Goal: Task Accomplishment & Management: Manage account settings

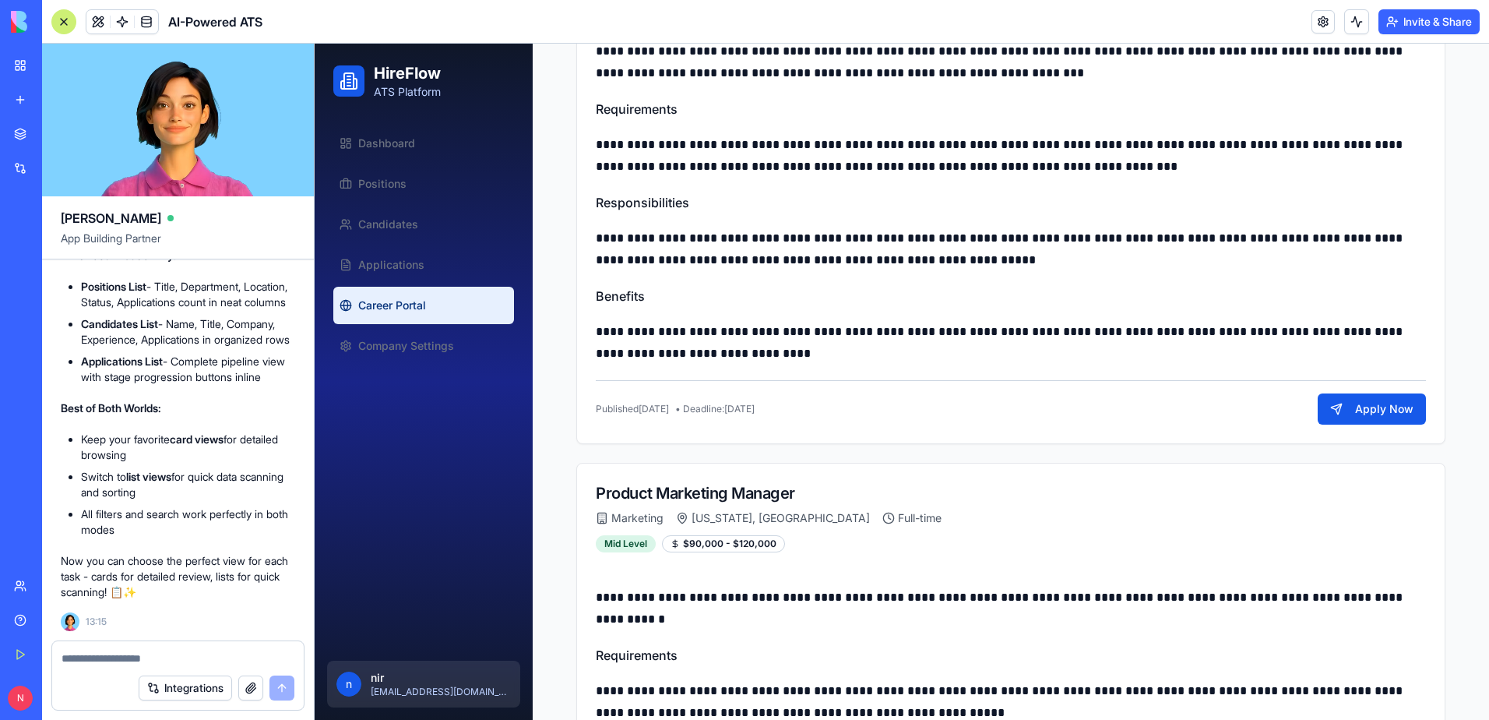
scroll to position [444, 0]
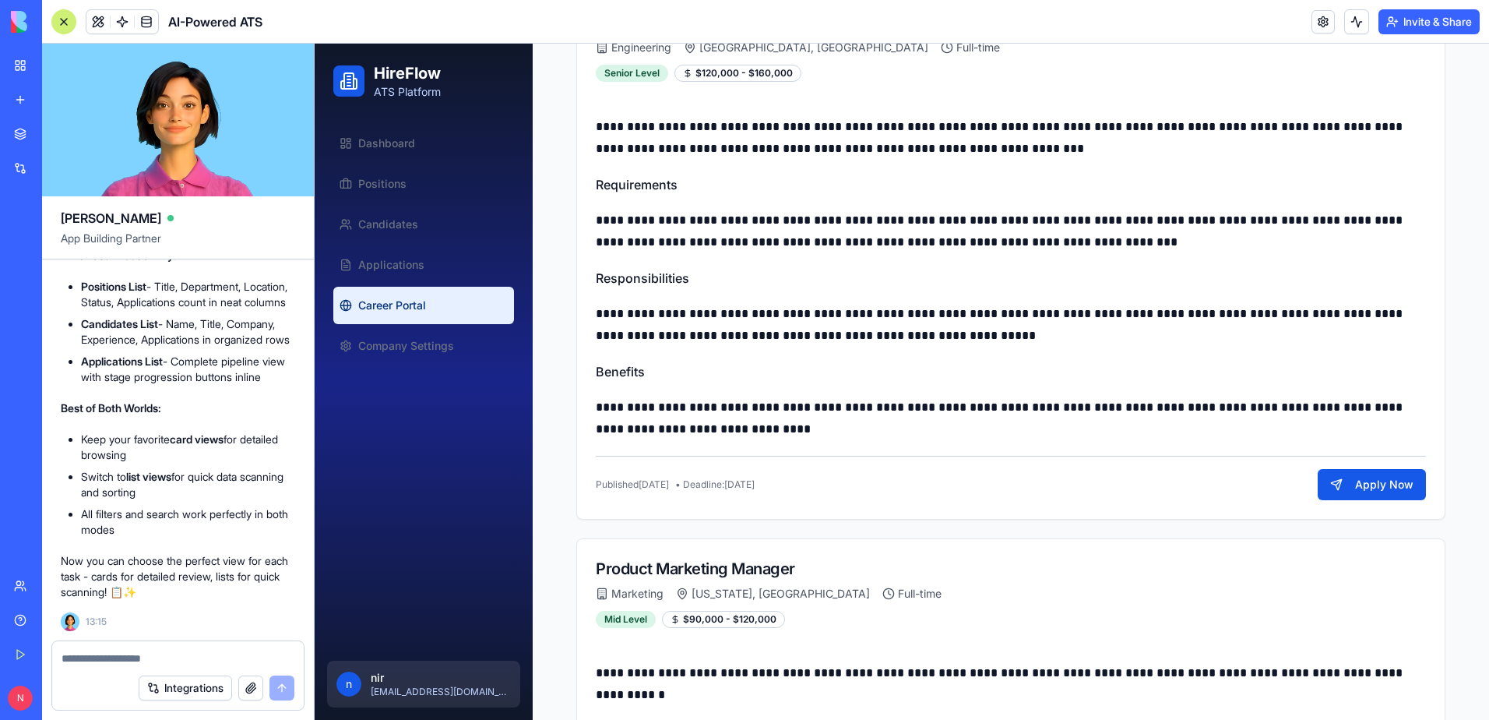
click at [23, 69] on link "My Workspace" at bounding box center [36, 65] width 62 height 31
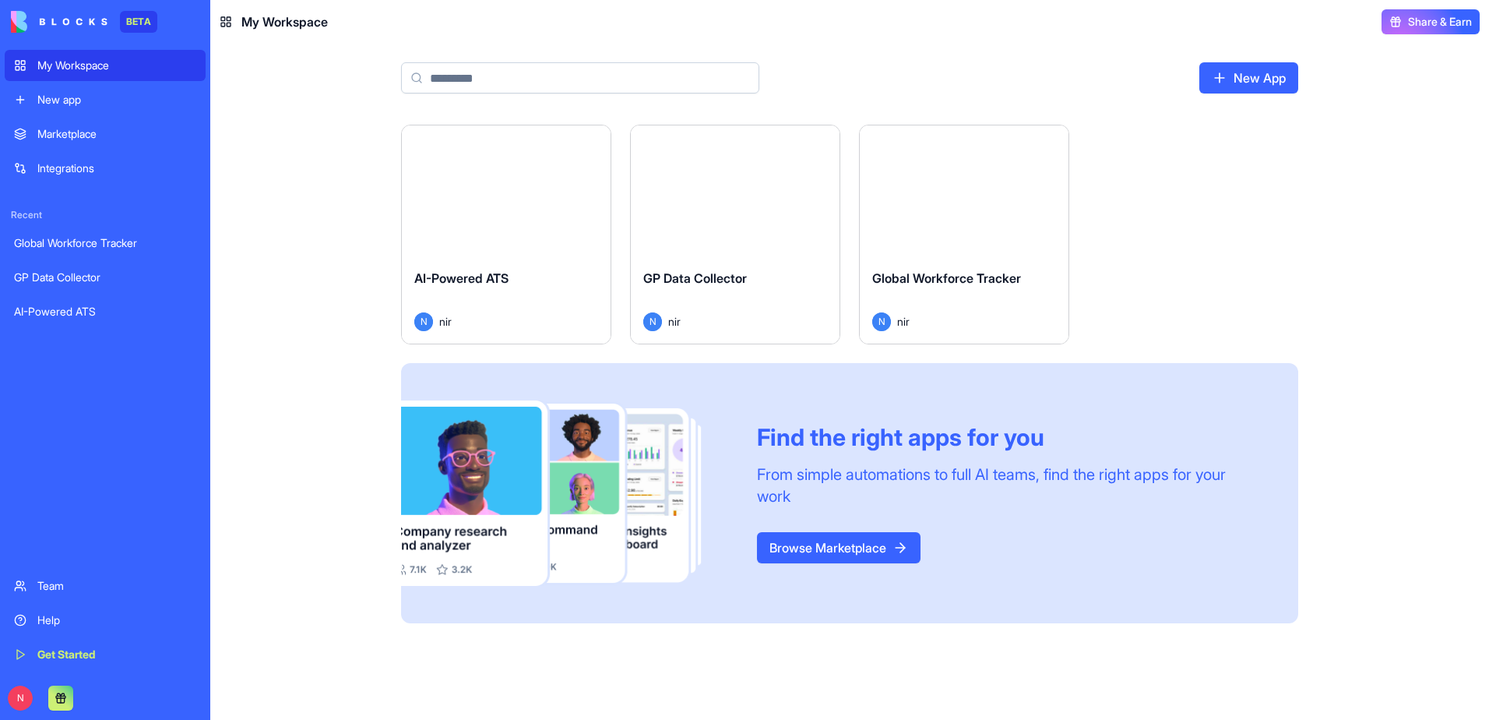
click at [928, 229] on div "Launch" at bounding box center [964, 190] width 209 height 131
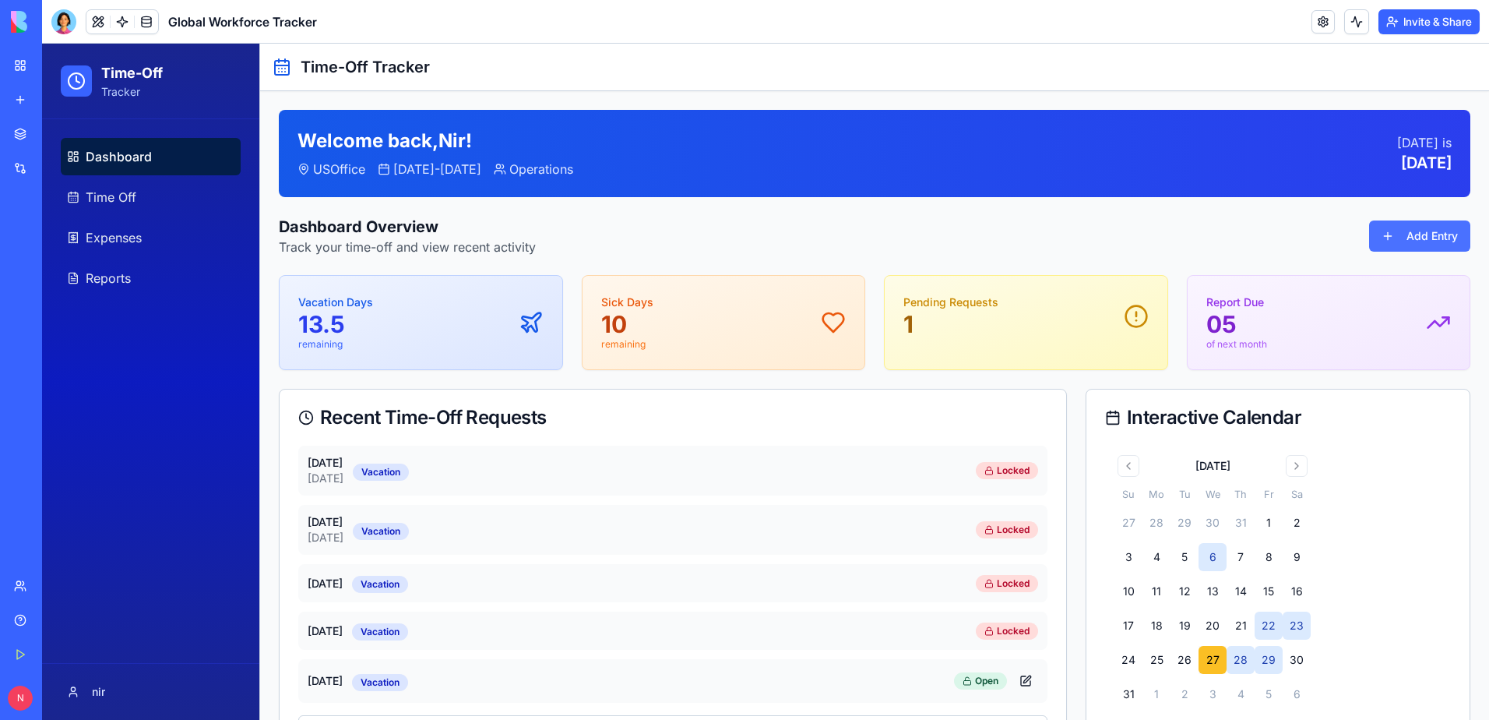
click at [1409, 247] on button "Add Entry" at bounding box center [1419, 235] width 101 height 31
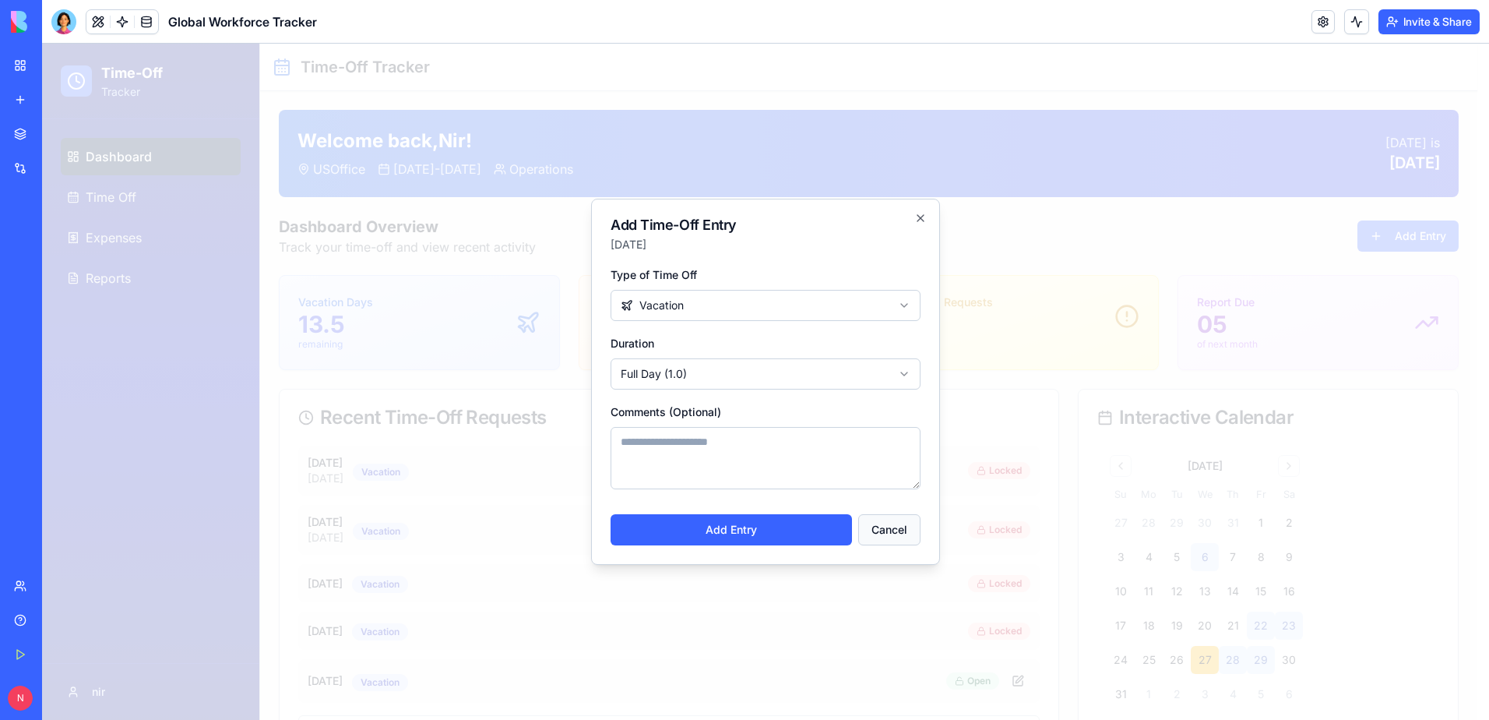
click at [886, 531] on button "Cancel" at bounding box center [889, 529] width 62 height 31
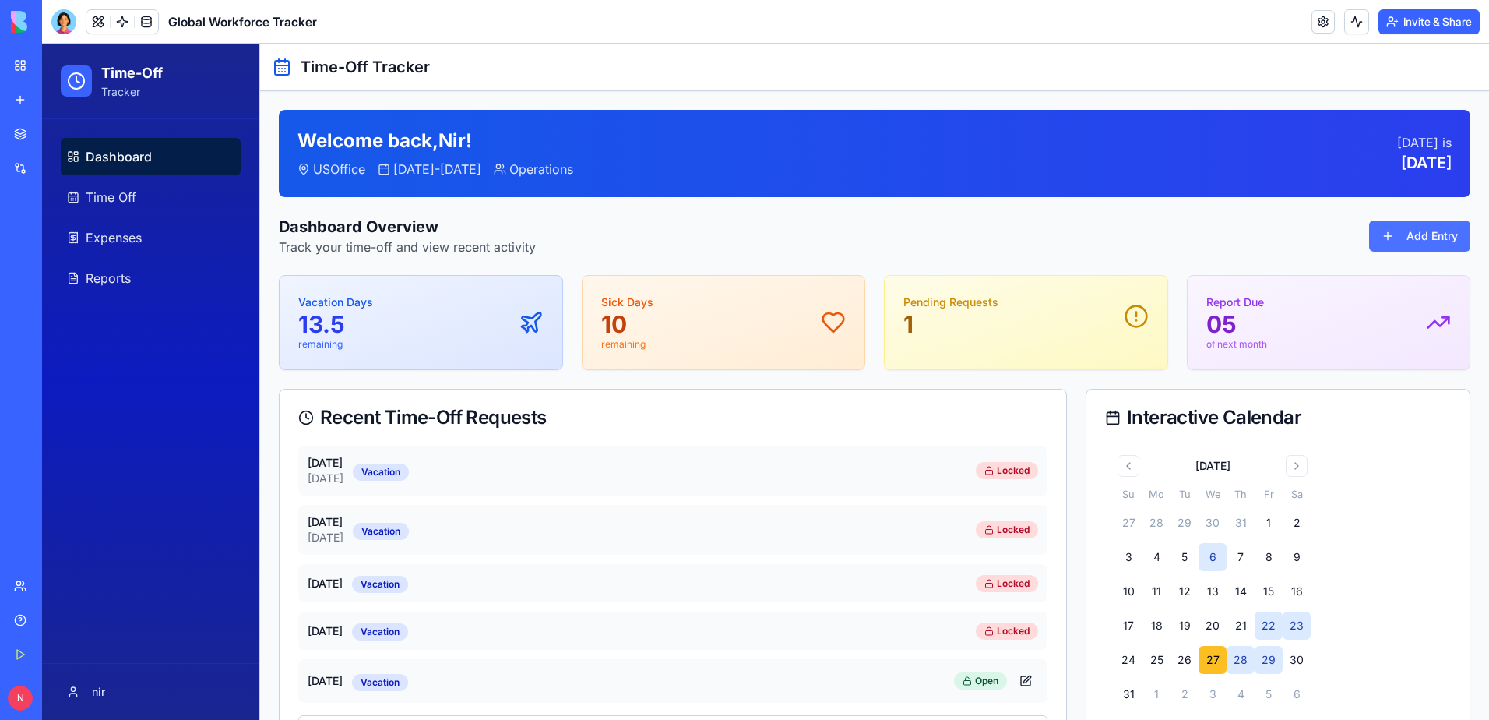
click at [1387, 241] on button "Add Entry" at bounding box center [1419, 235] width 101 height 31
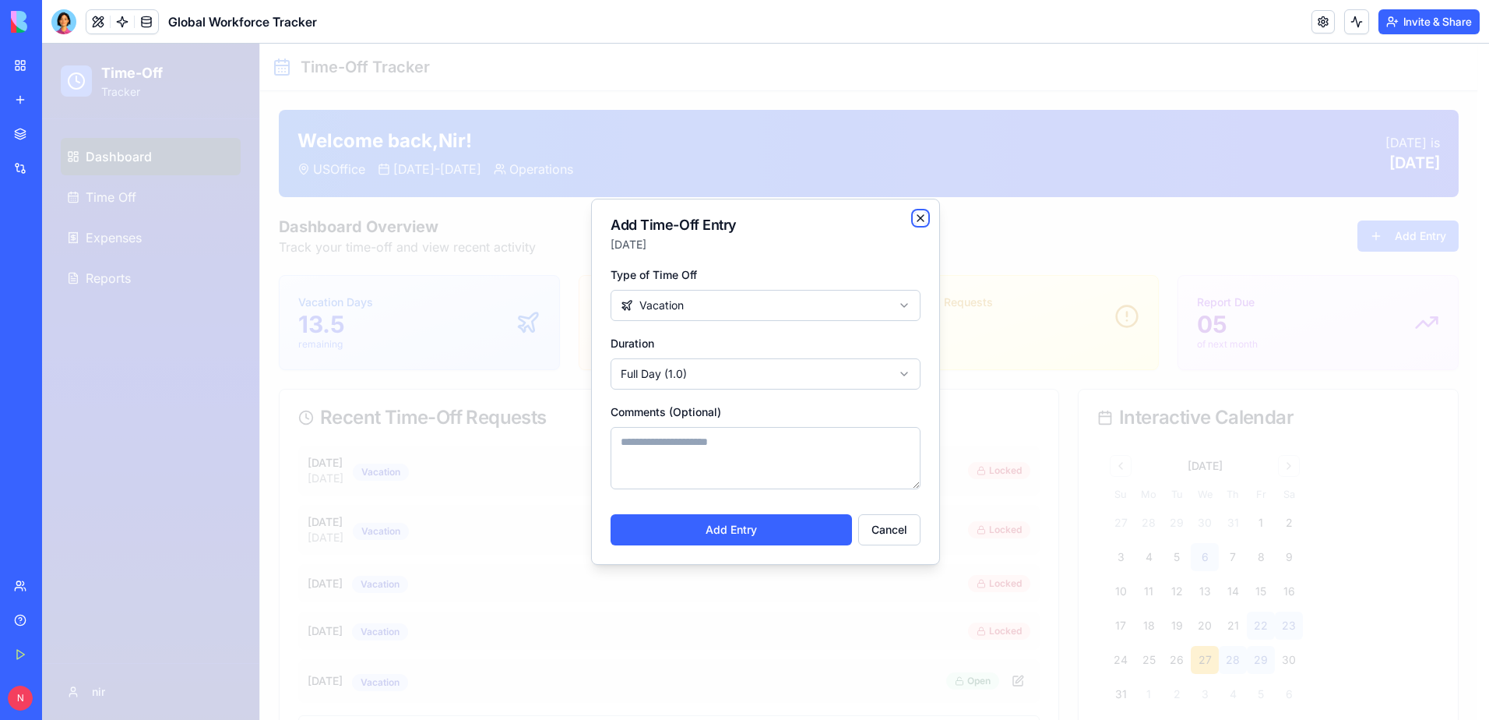
click at [921, 216] on icon "button" at bounding box center [920, 218] width 12 height 12
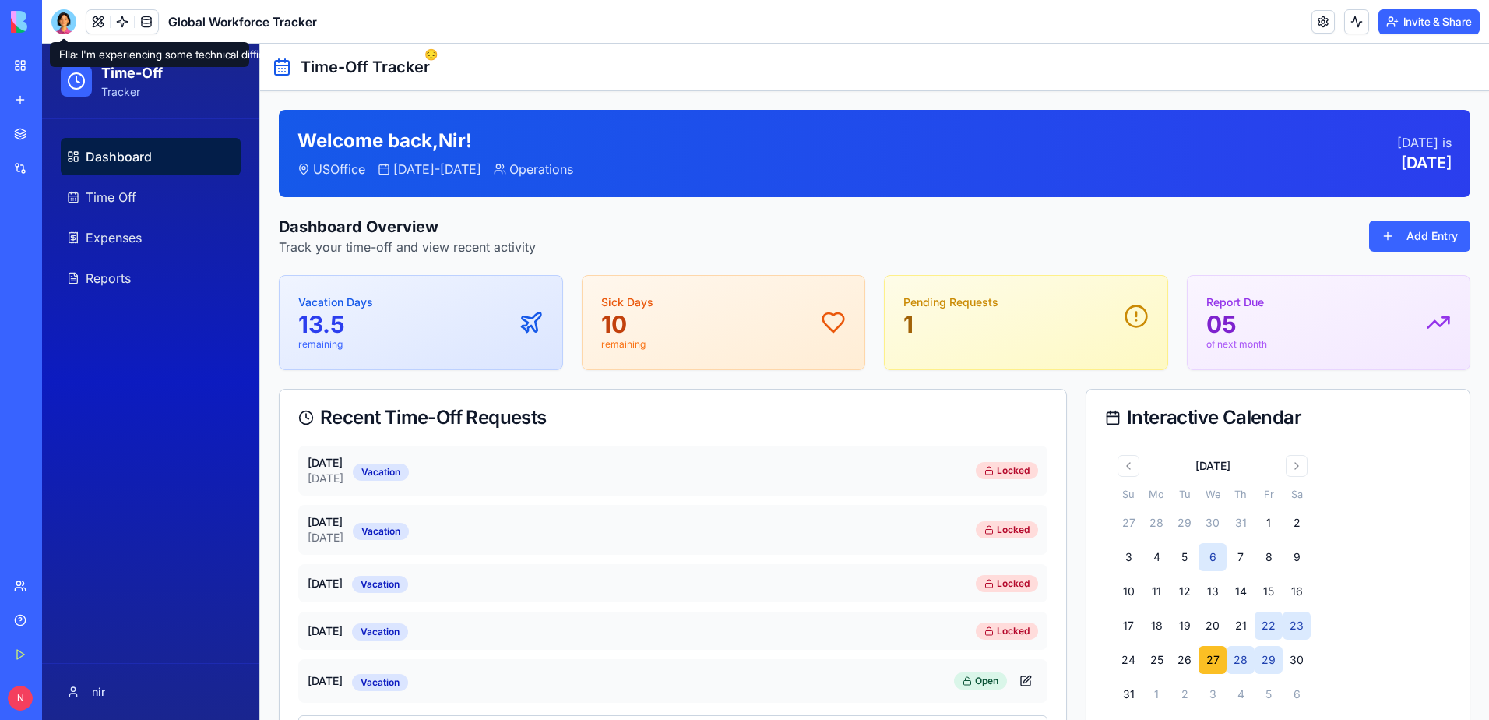
click at [62, 23] on div at bounding box center [63, 21] width 25 height 25
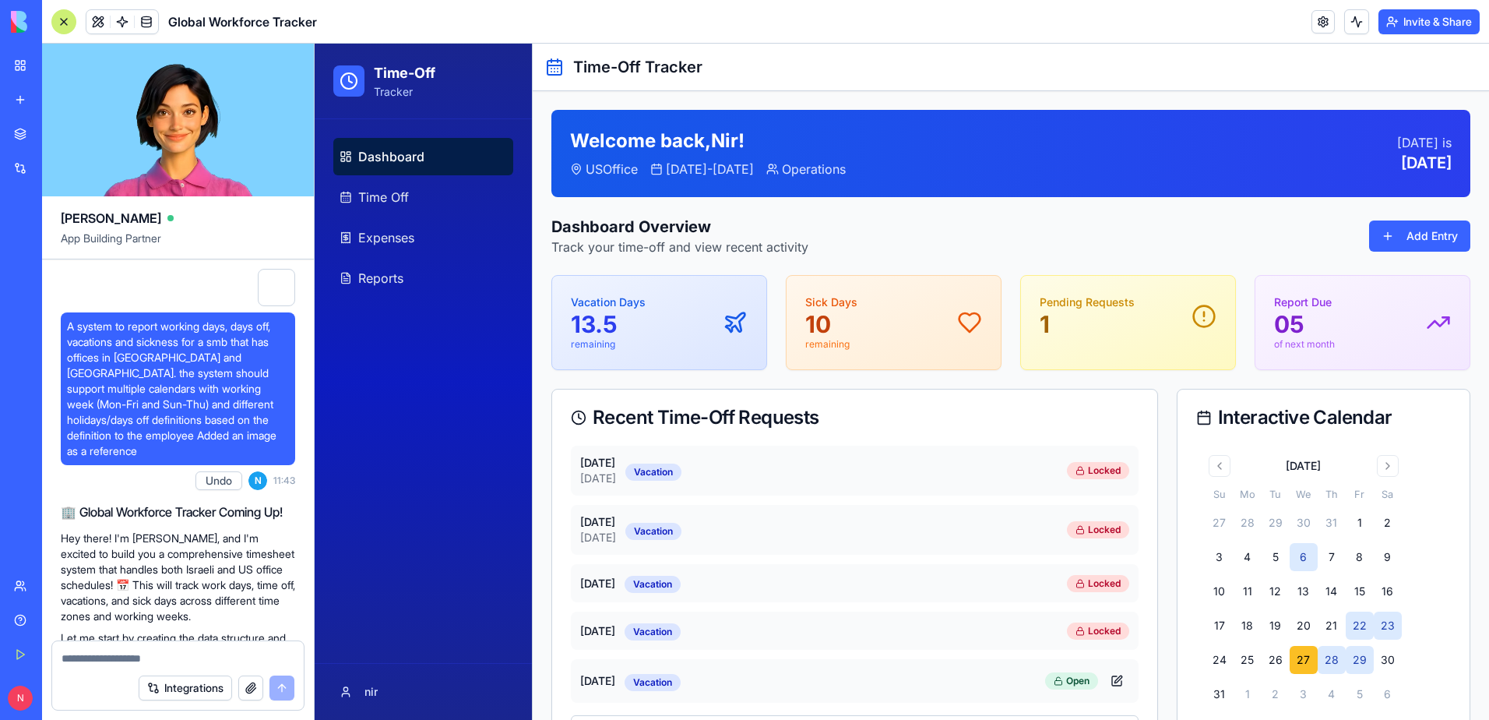
scroll to position [55712, 0]
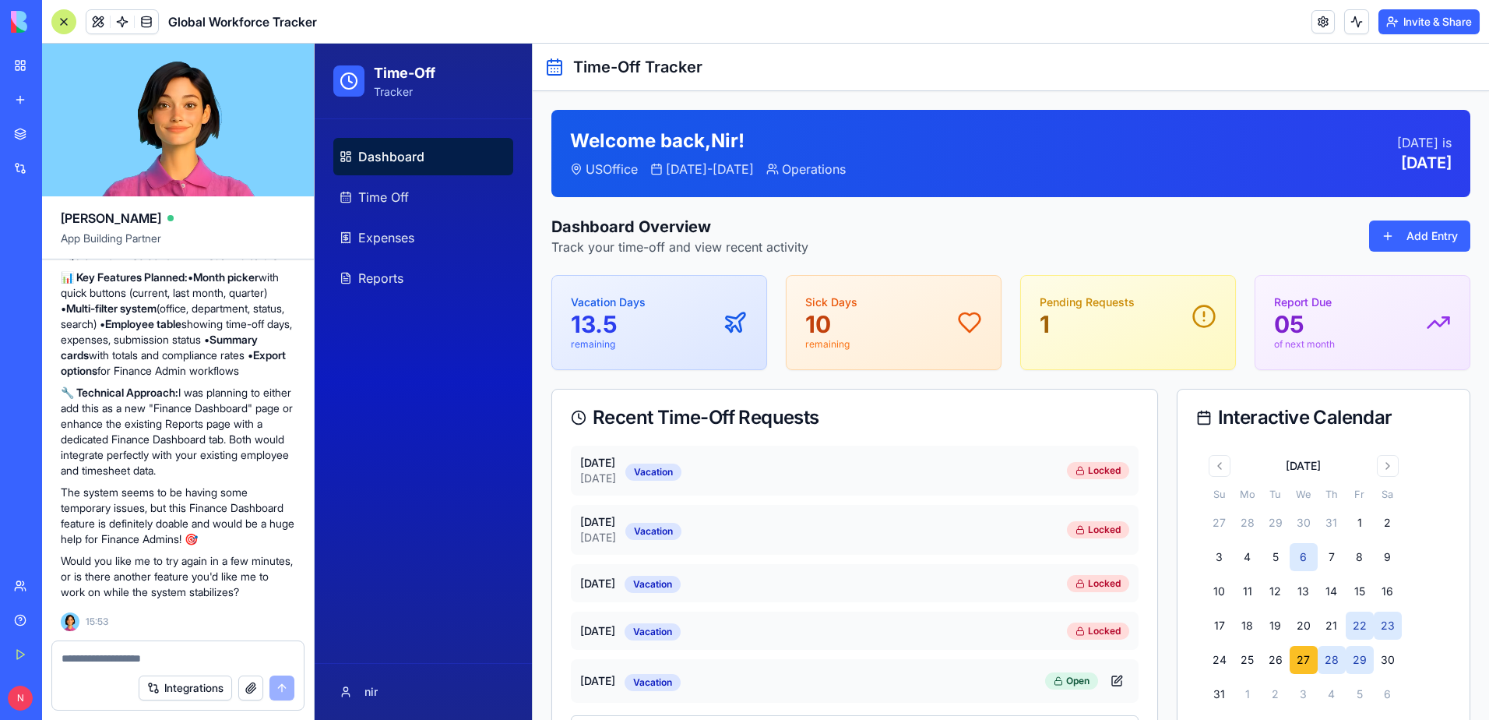
click at [169, 656] on textarea at bounding box center [178, 658] width 233 height 16
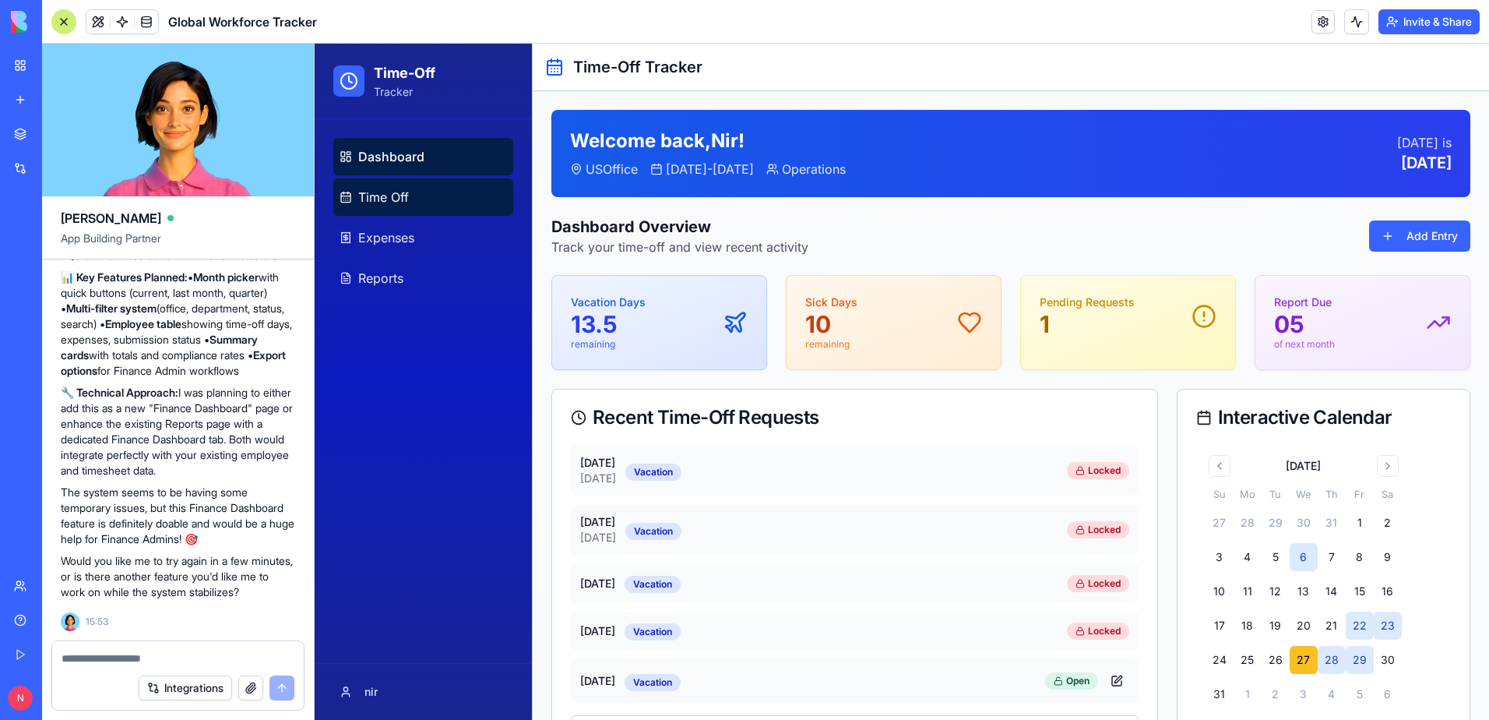
click at [405, 204] on span "Time Off" at bounding box center [383, 197] width 51 height 19
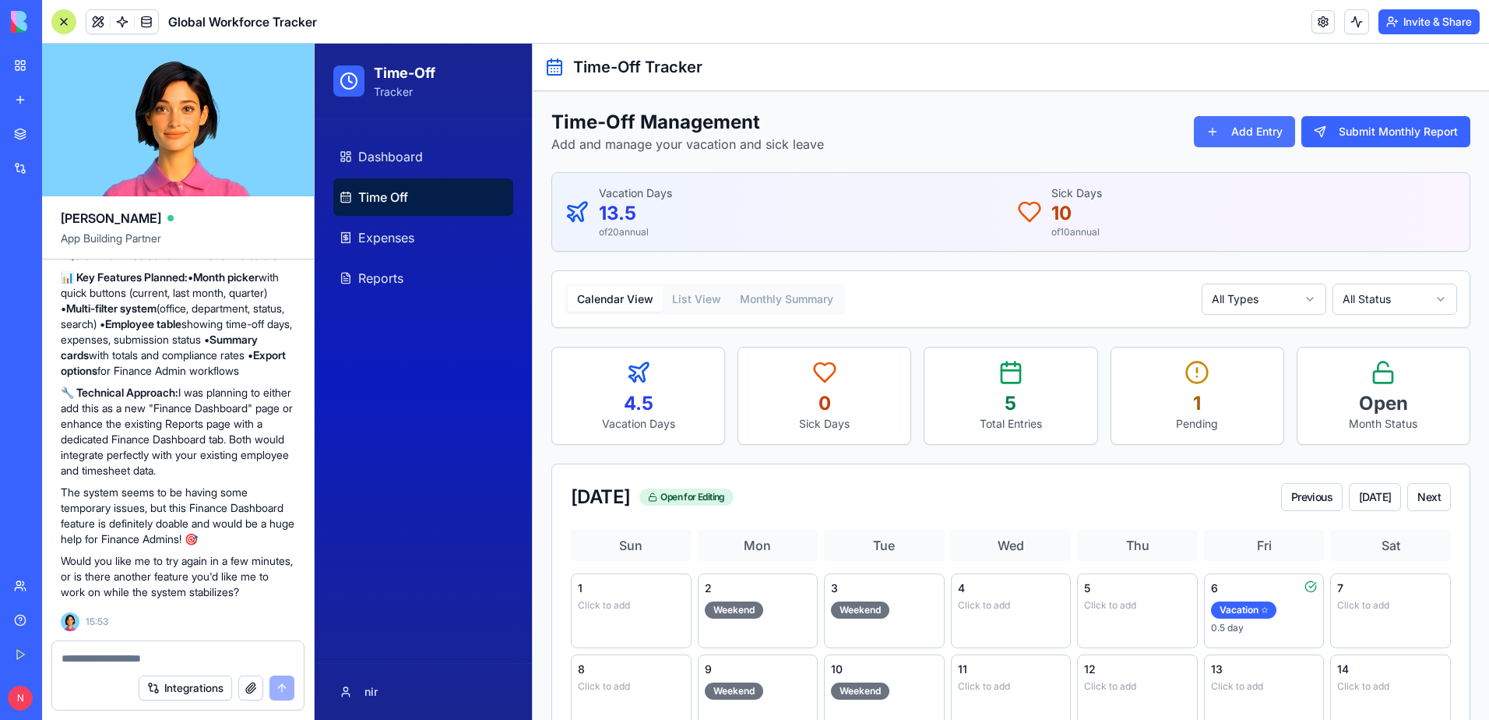
click at [1225, 134] on button "Add Entry" at bounding box center [1244, 131] width 101 height 31
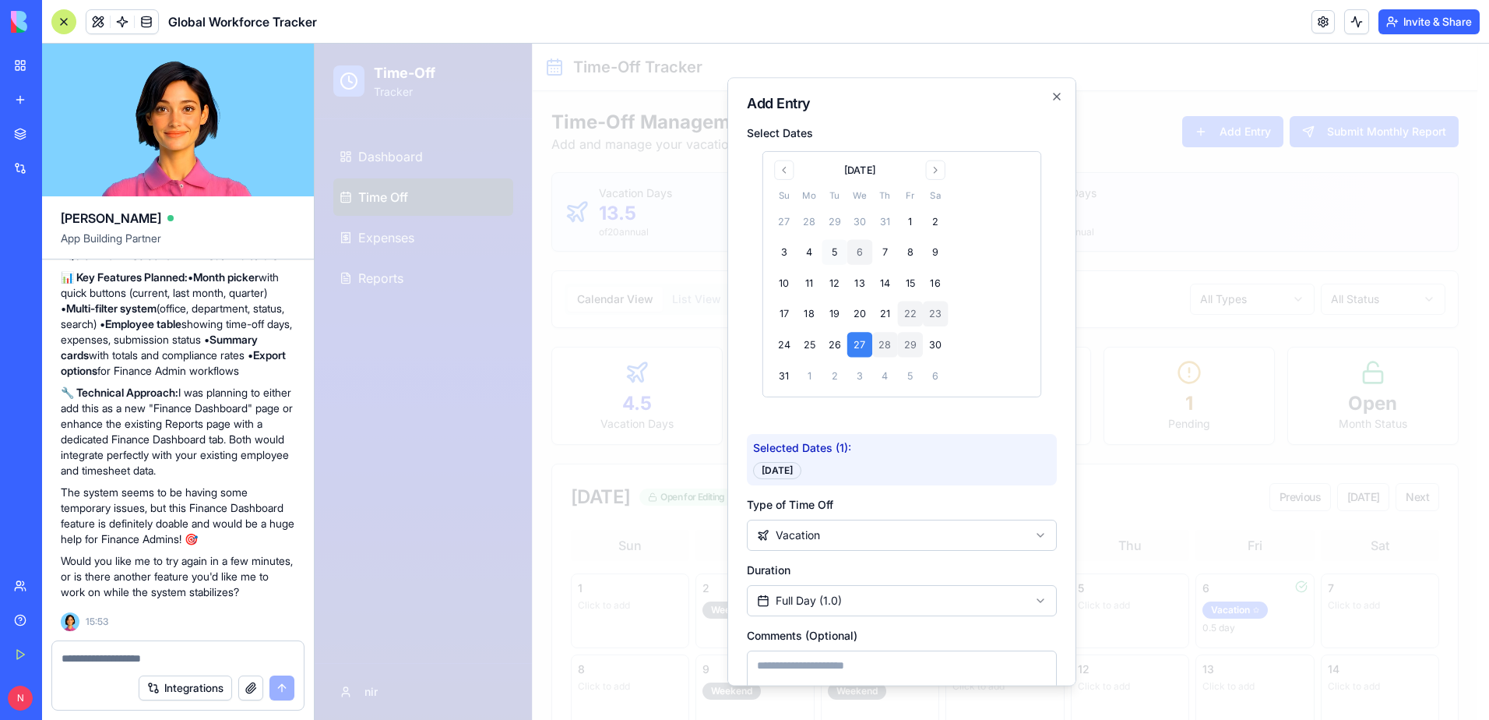
click at [823, 245] on button "5" at bounding box center [834, 252] width 25 height 25
click at [826, 312] on button "19" at bounding box center [834, 313] width 25 height 25
click at [911, 283] on button "15" at bounding box center [910, 283] width 25 height 25
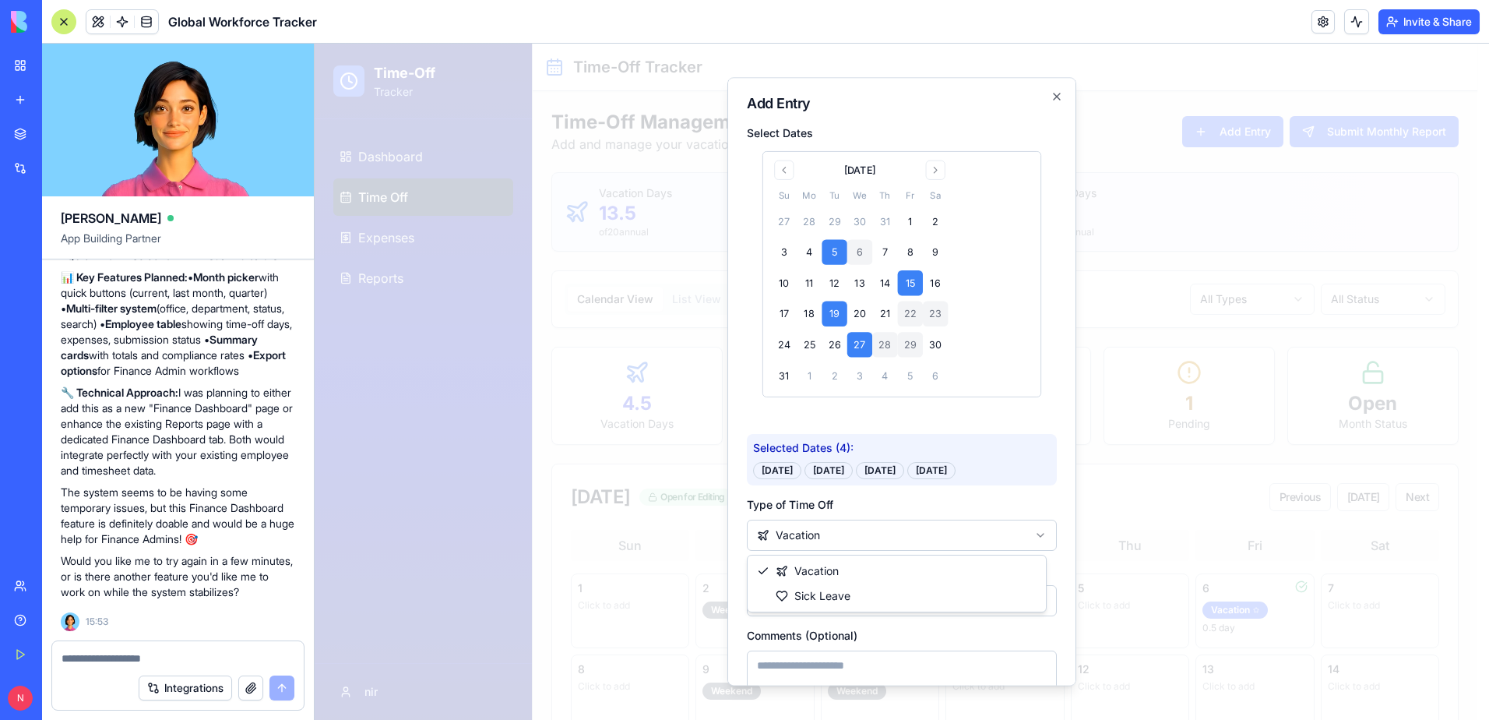
click at [867, 540] on body "Time-Off Tracker Dashboard Time Off Expenses Reports nir Toggle Sidebar Time-Of…" at bounding box center [896, 527] width 1163 height 967
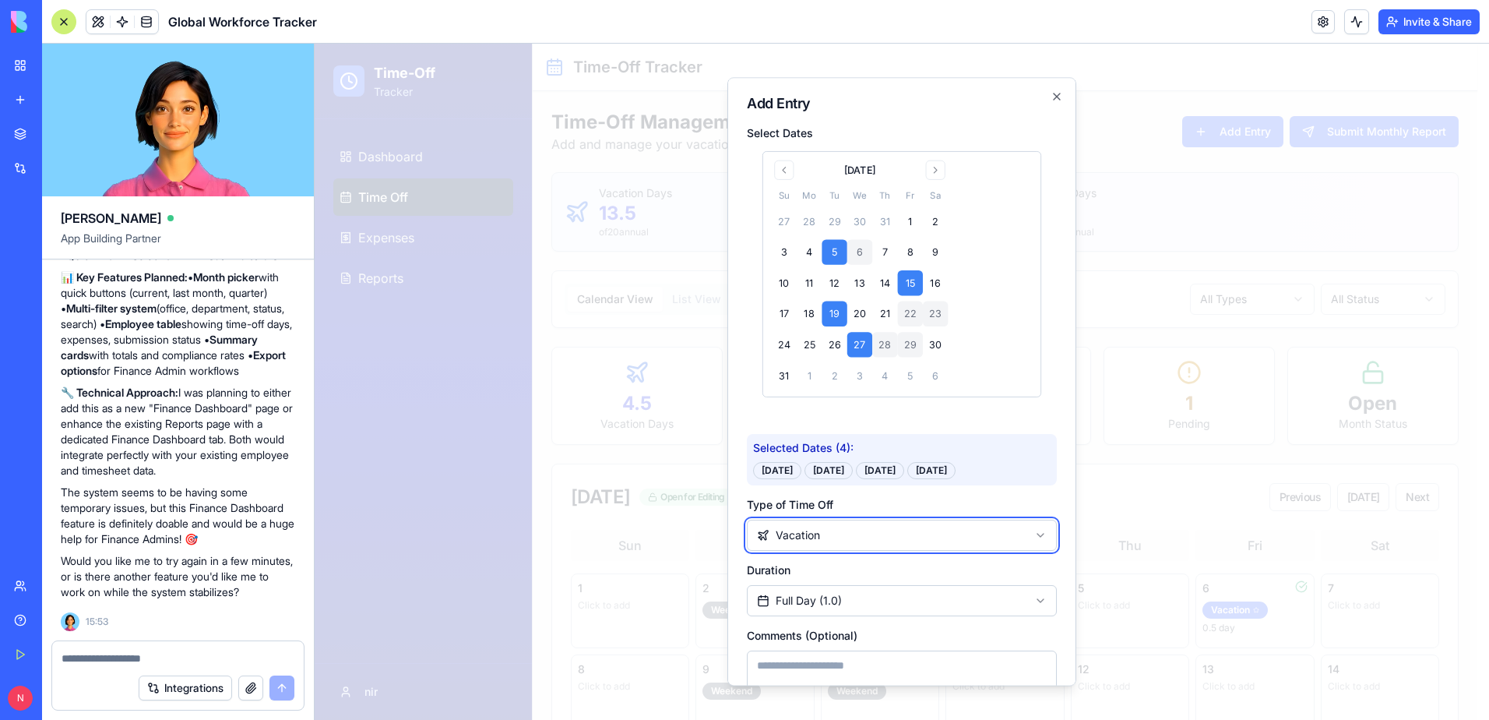
click at [1035, 628] on body "Time-Off Tracker Dashboard Time Off Expenses Reports nir Toggle Sidebar Time-Of…" at bounding box center [896, 527] width 1163 height 967
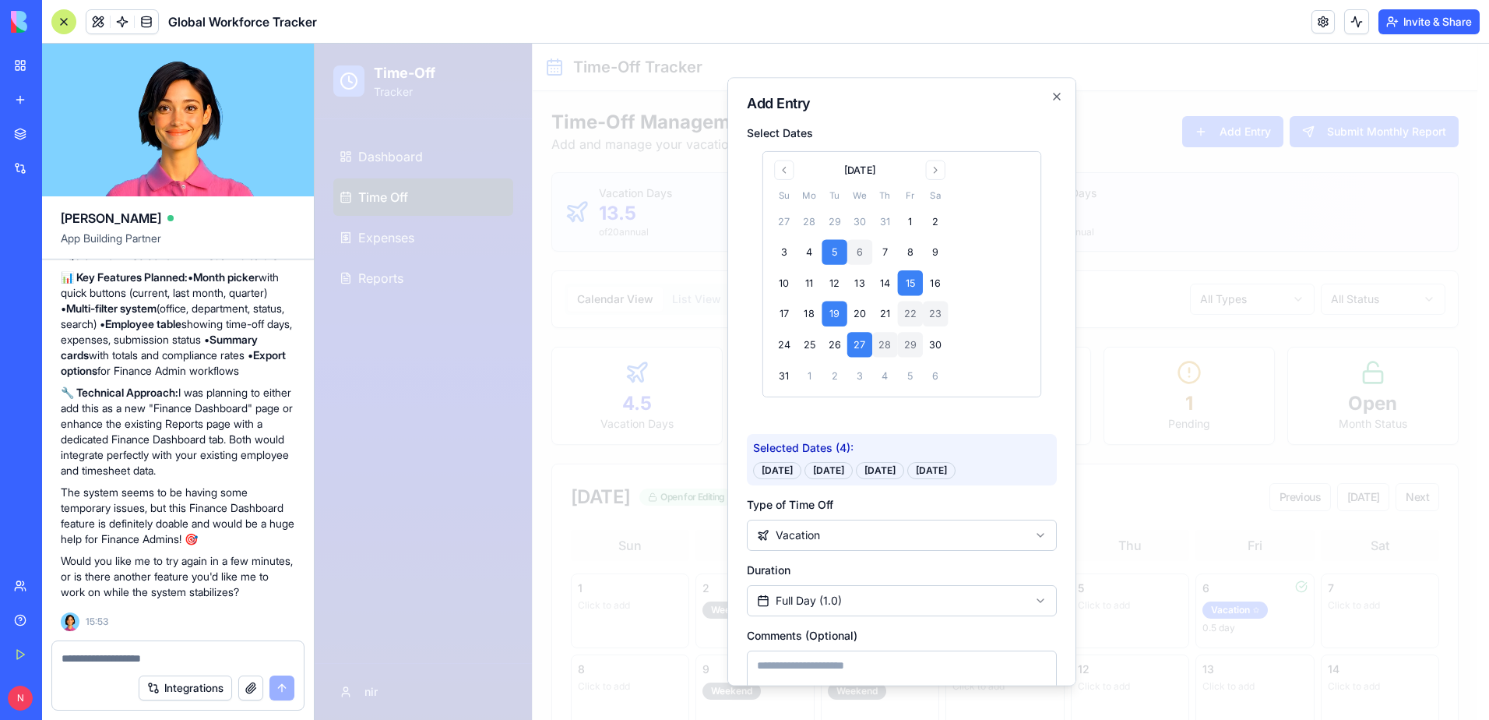
click at [838, 249] on button "5" at bounding box center [834, 252] width 25 height 25
click at [828, 255] on button "5" at bounding box center [834, 252] width 25 height 25
click at [839, 258] on button "5" at bounding box center [834, 252] width 25 height 25
click at [836, 258] on button "5" at bounding box center [834, 252] width 25 height 25
click at [900, 283] on button "15" at bounding box center [910, 283] width 25 height 25
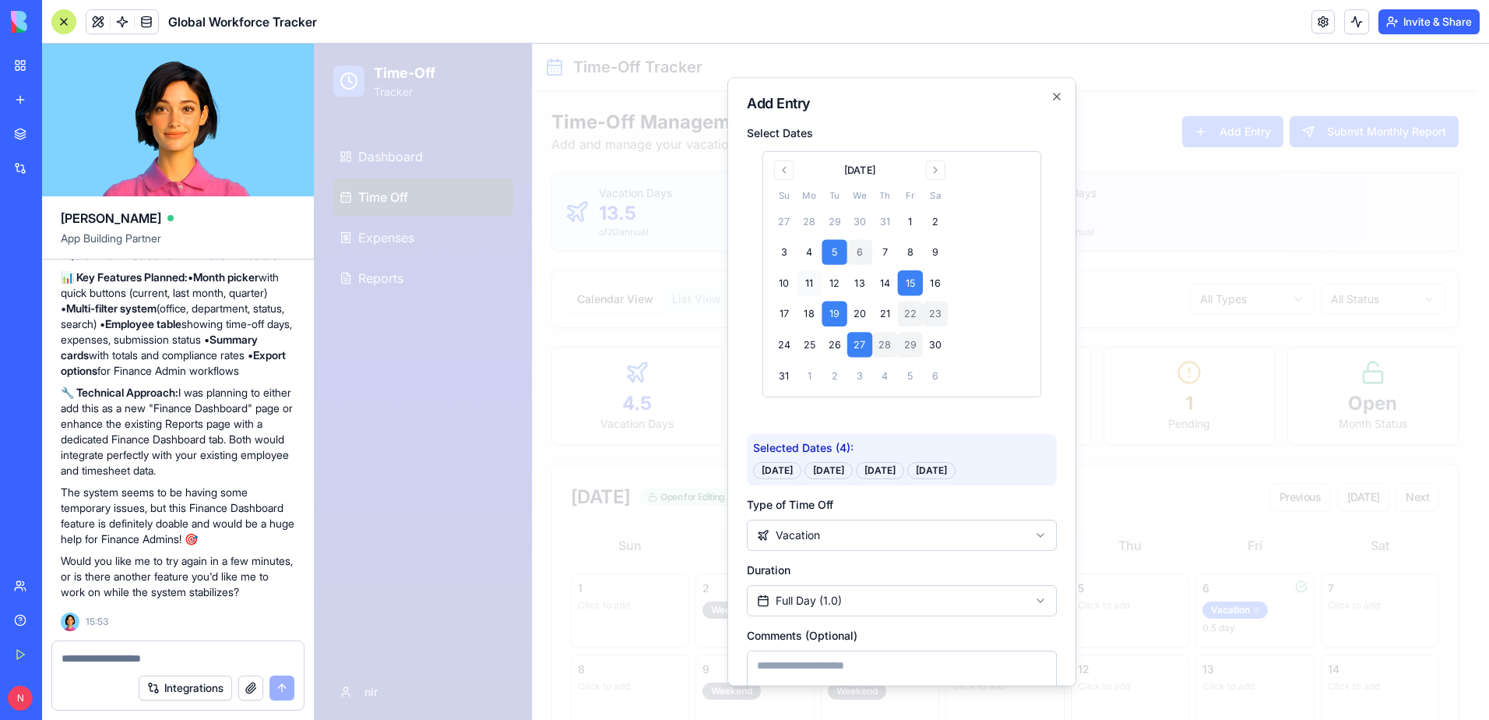
drag, startPoint x: 857, startPoint y: 339, endPoint x: 815, endPoint y: 286, distance: 68.1
click at [854, 336] on button "27" at bounding box center [859, 345] width 25 height 25
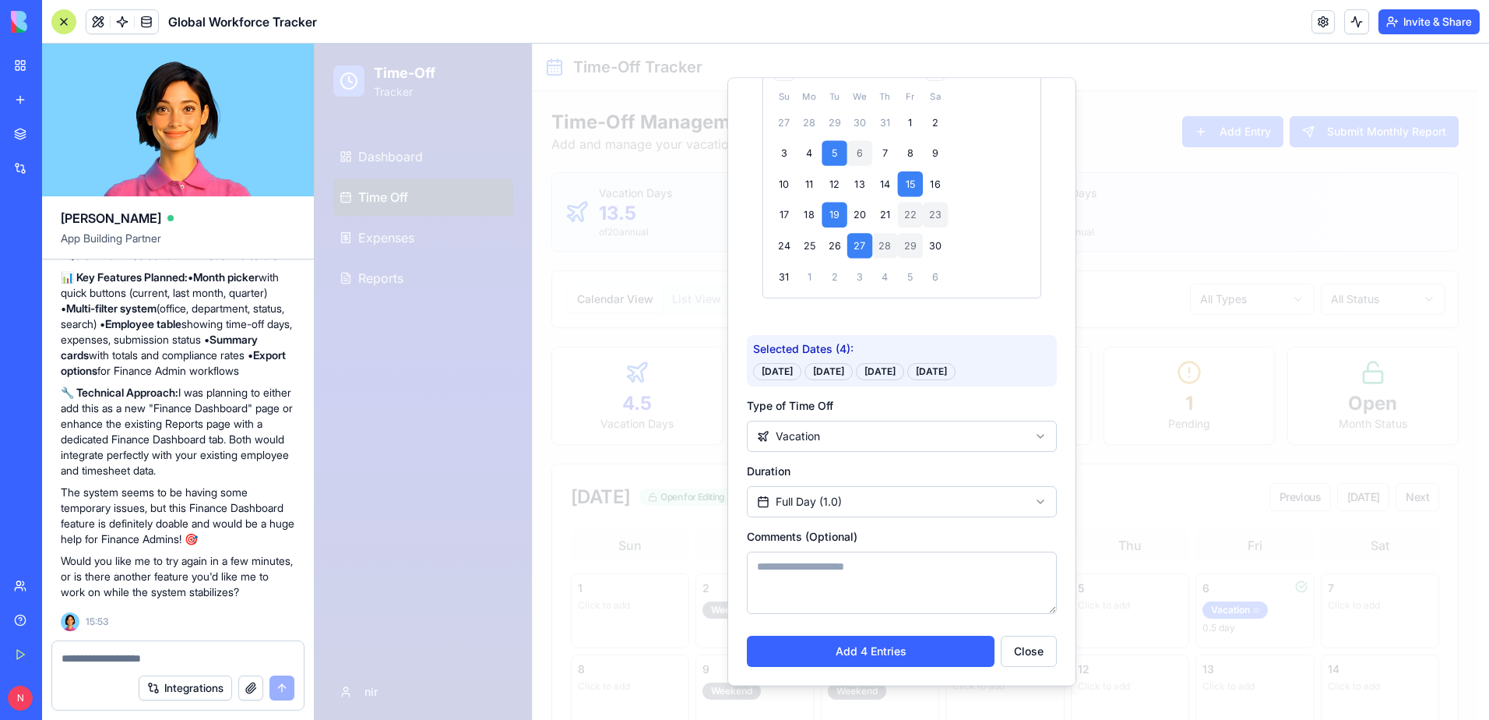
scroll to position [100, 0]
click at [1031, 646] on button "Close" at bounding box center [1029, 651] width 56 height 31
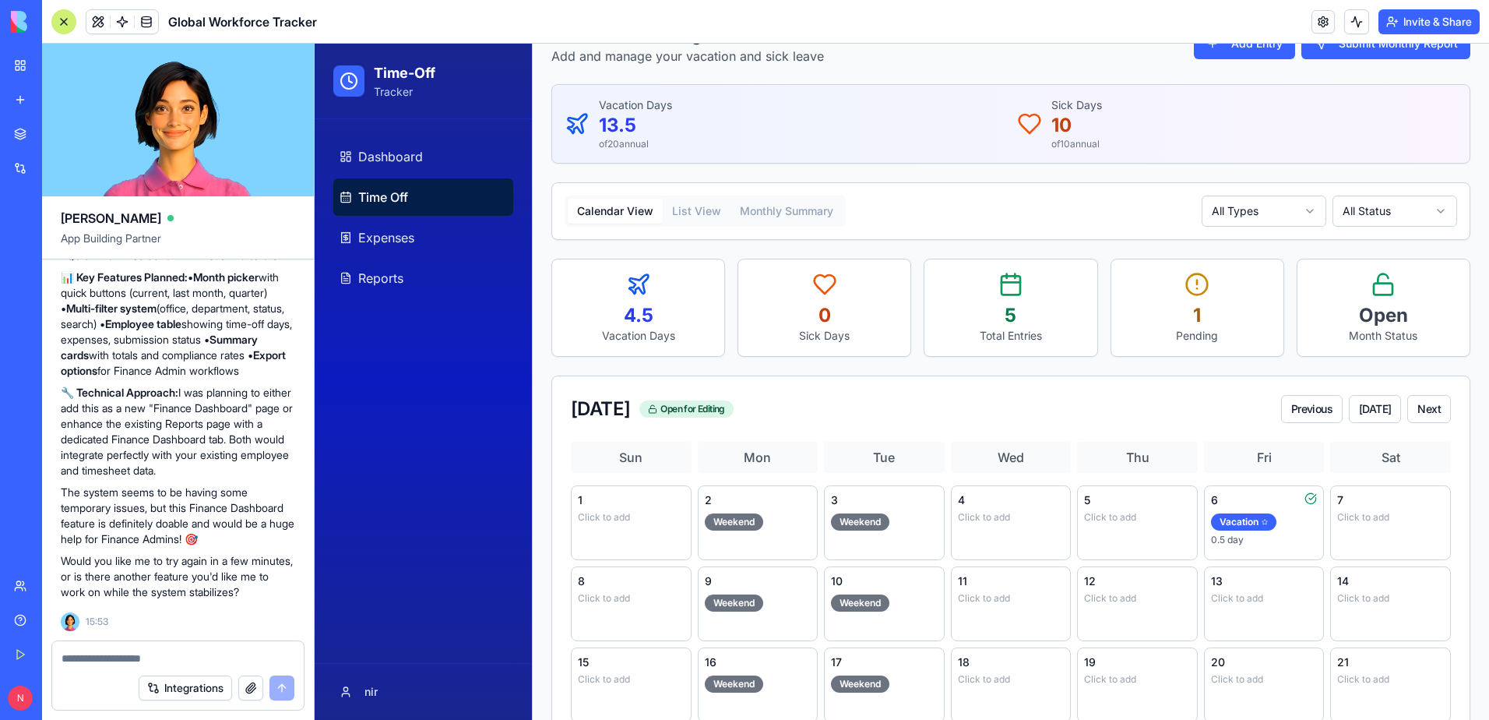
scroll to position [0, 0]
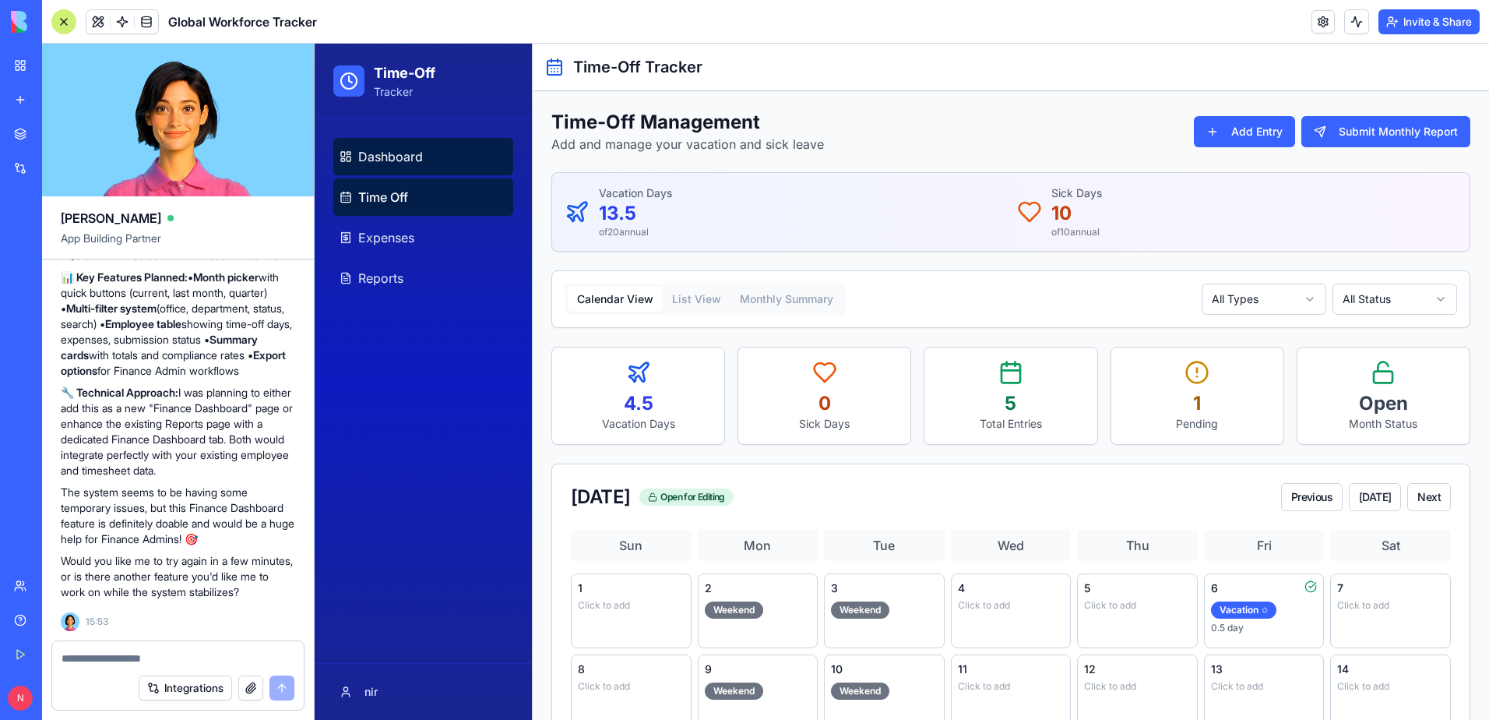
click at [418, 157] on span "Dashboard" at bounding box center [390, 156] width 65 height 19
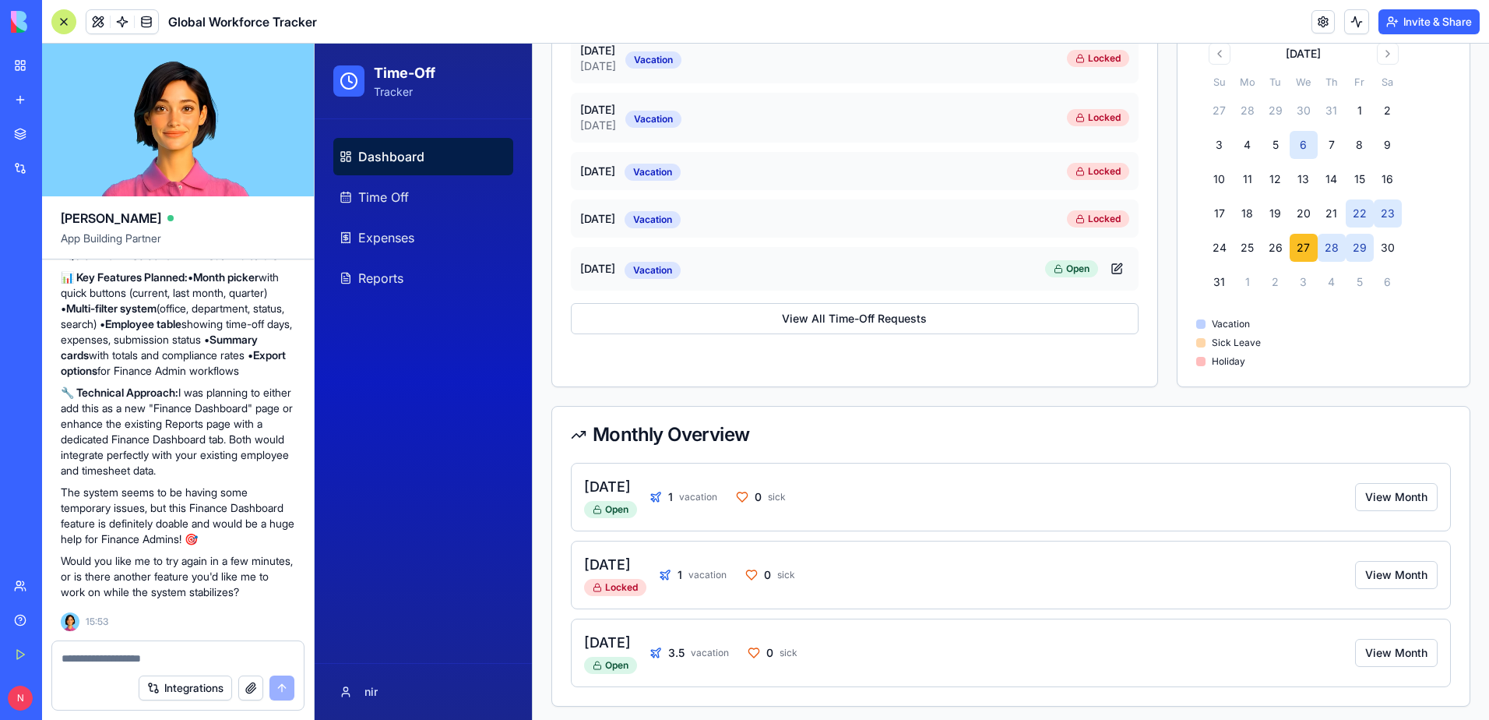
scroll to position [417, 0]
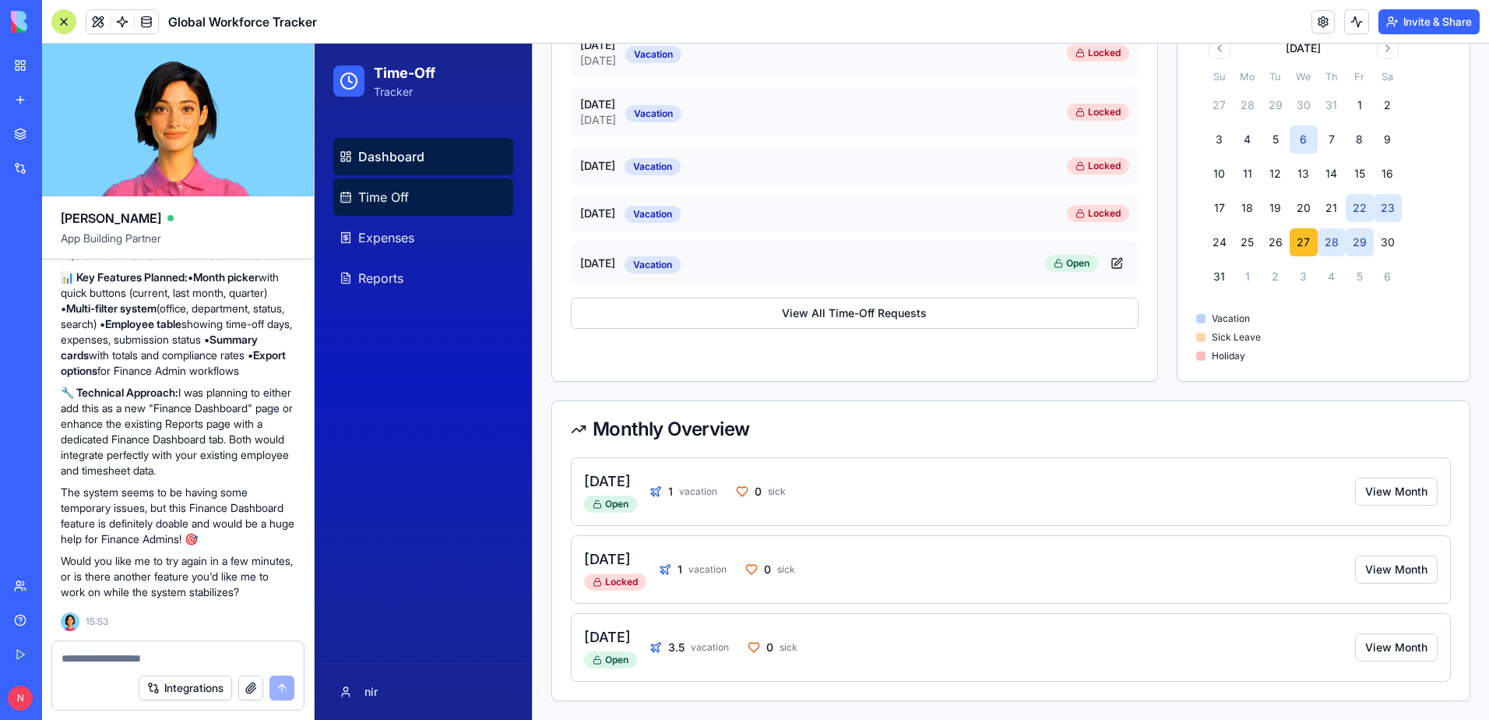
click at [446, 209] on link "Time Off" at bounding box center [423, 196] width 180 height 37
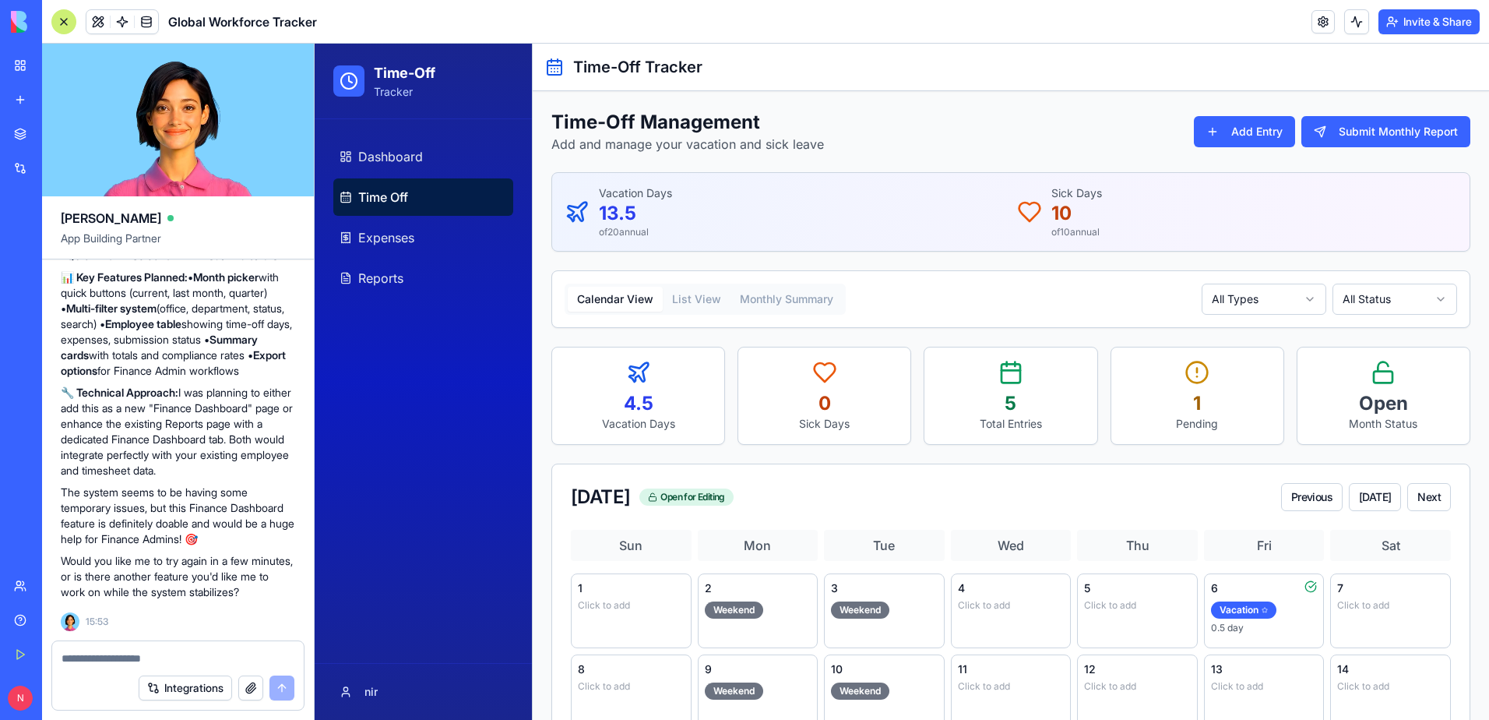
click at [707, 300] on button "List View" at bounding box center [697, 299] width 68 height 25
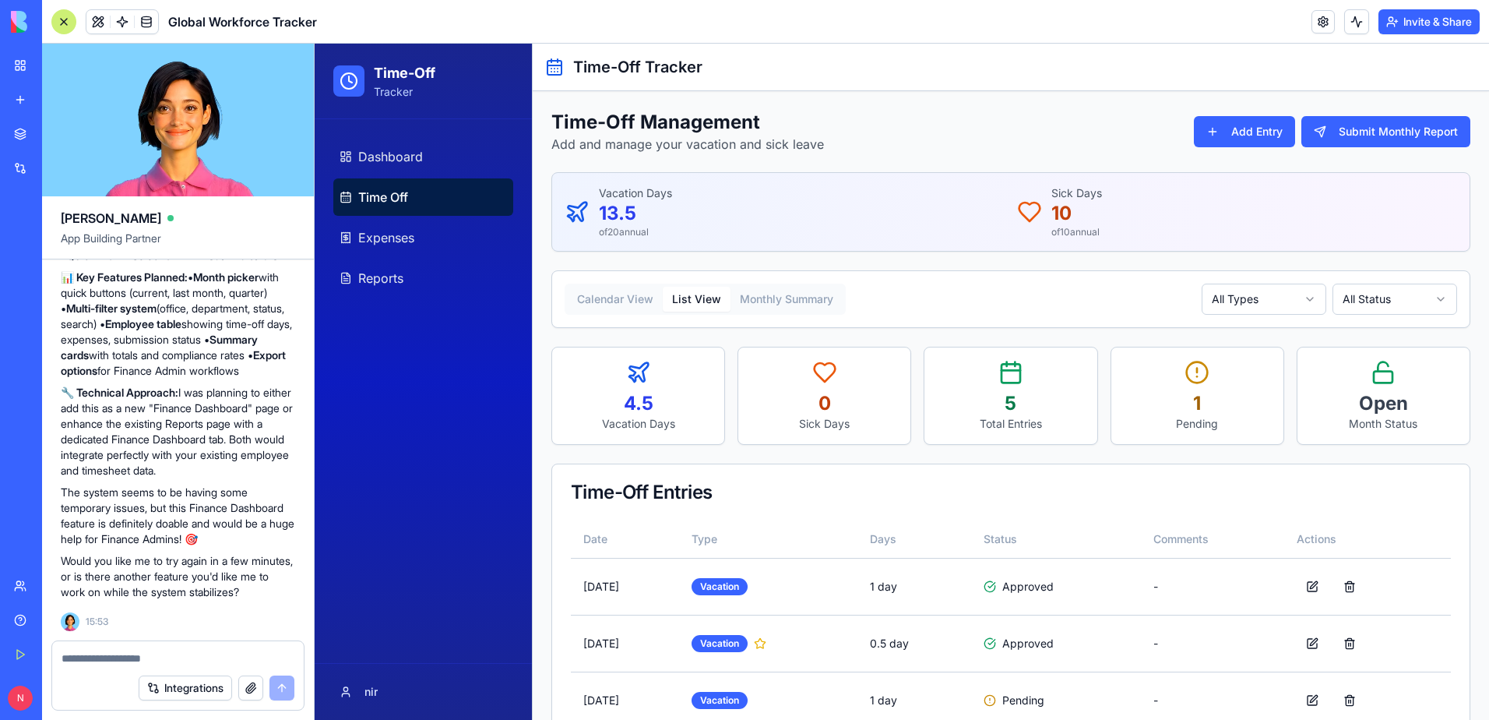
click at [791, 298] on button "Monthly Summary" at bounding box center [787, 299] width 112 height 25
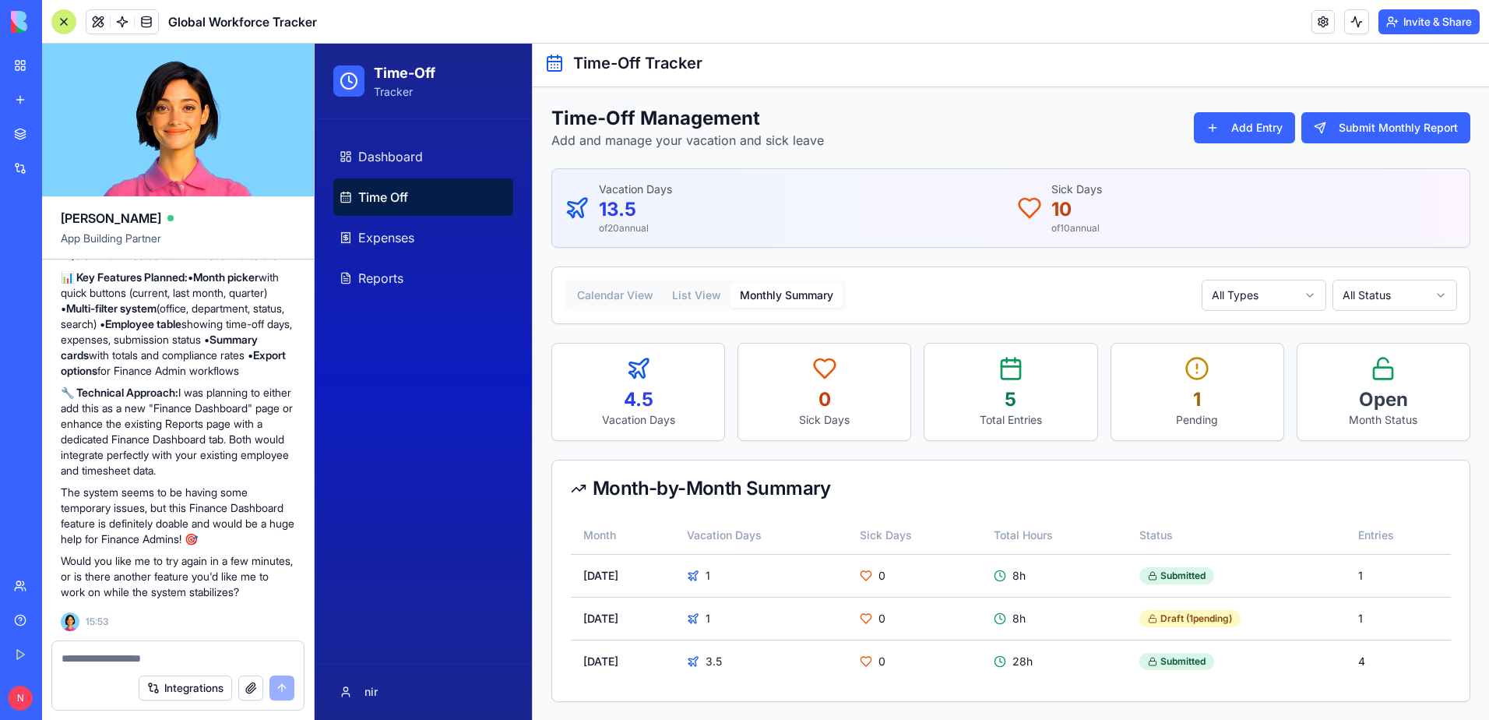
scroll to position [5, 0]
click at [384, 248] on link "Expenses" at bounding box center [423, 237] width 180 height 37
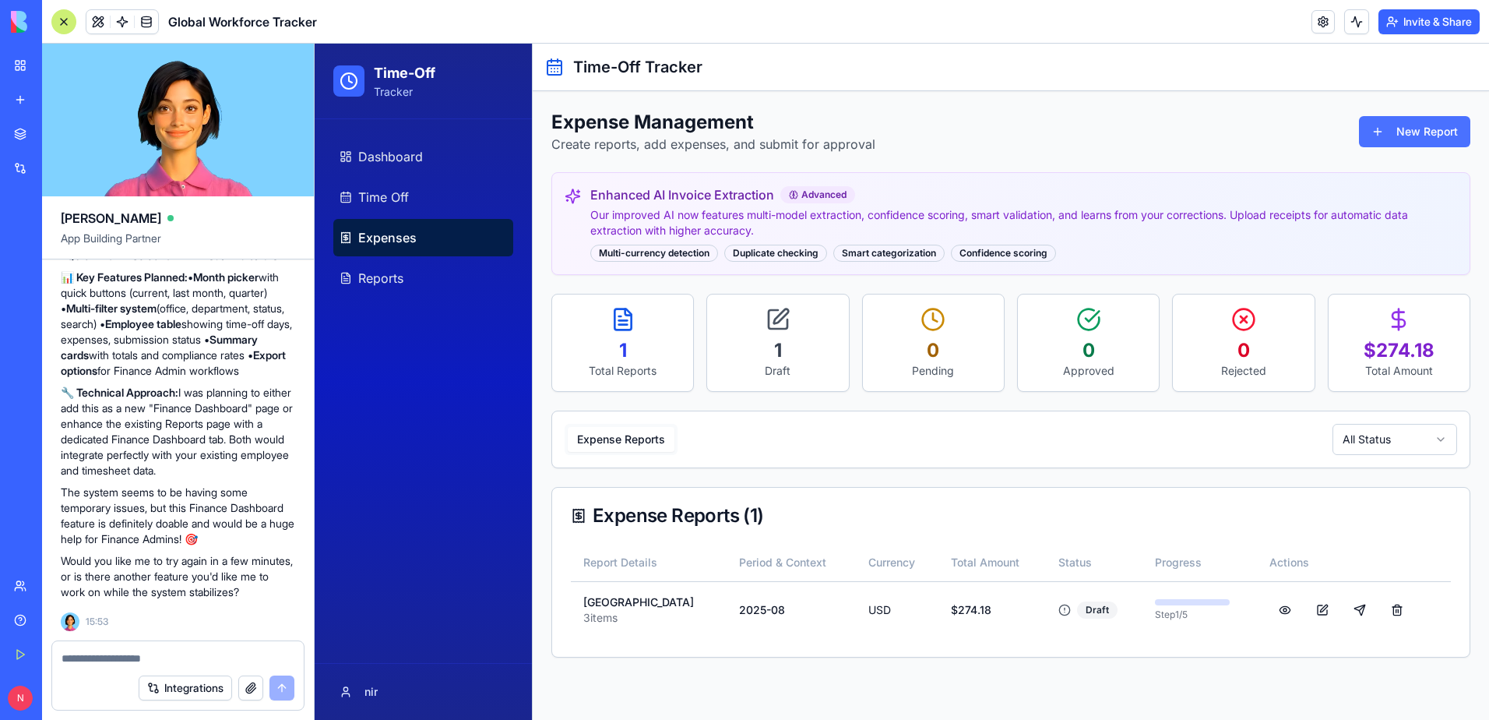
click at [1375, 129] on button "New Report" at bounding box center [1414, 131] width 111 height 31
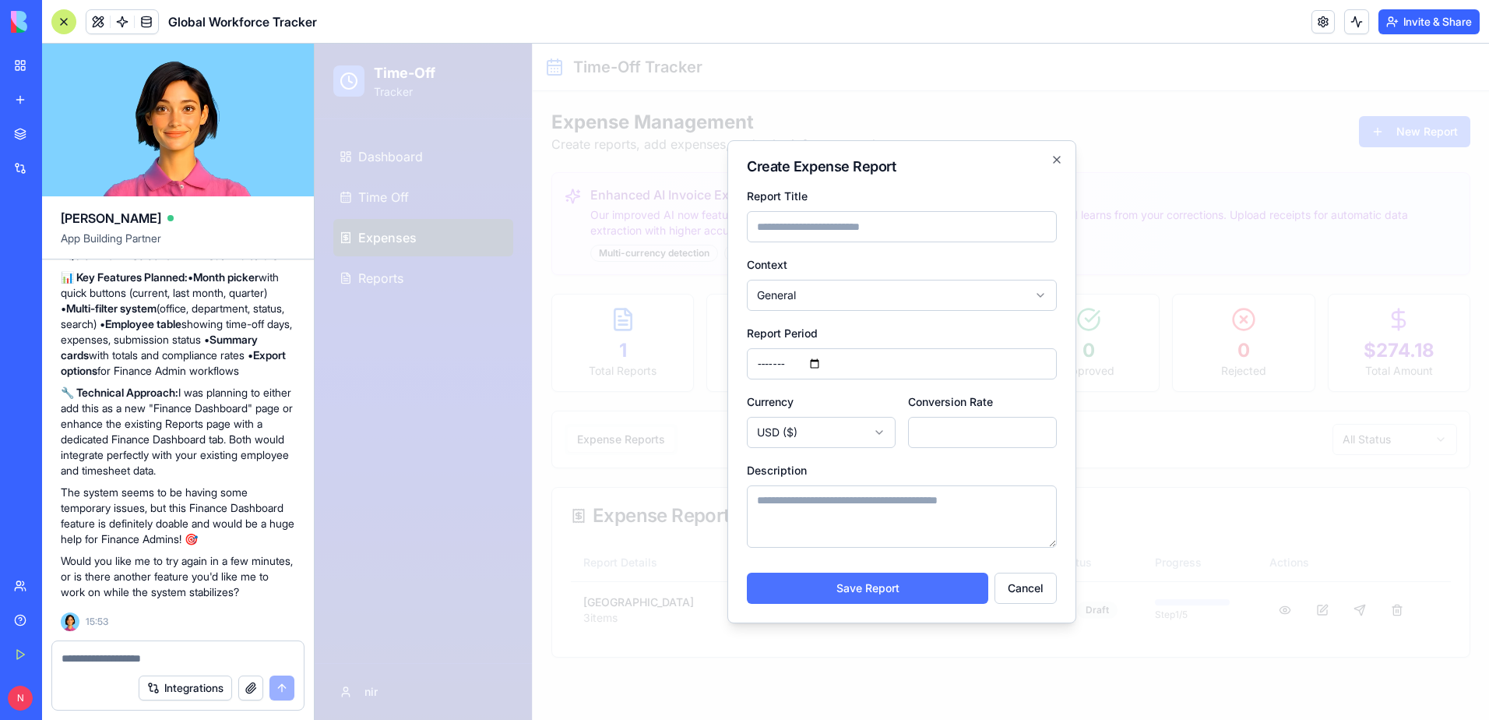
click at [920, 578] on button "Save Report" at bounding box center [867, 587] width 241 height 31
type input "****"
click at [747, 572] on button "Save Report" at bounding box center [867, 587] width 241 height 31
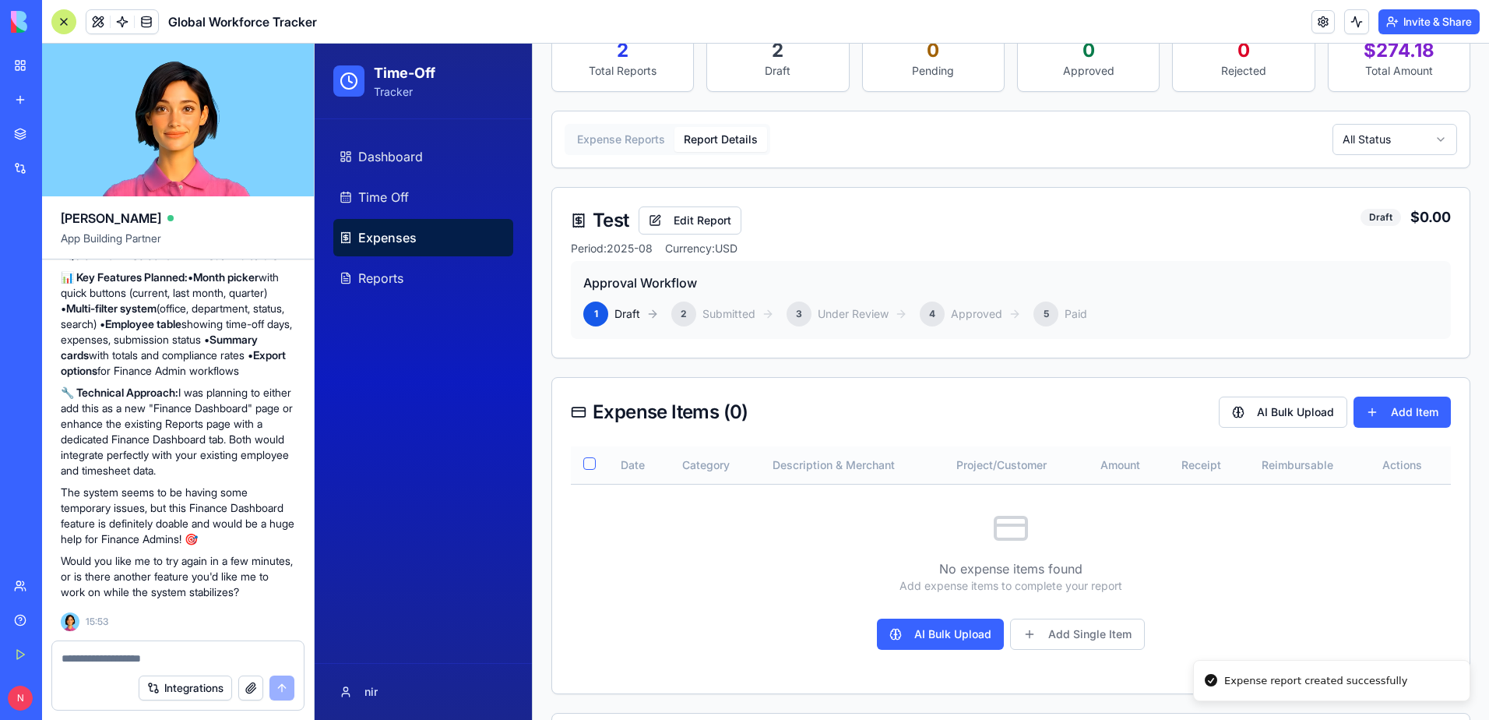
scroll to position [369, 0]
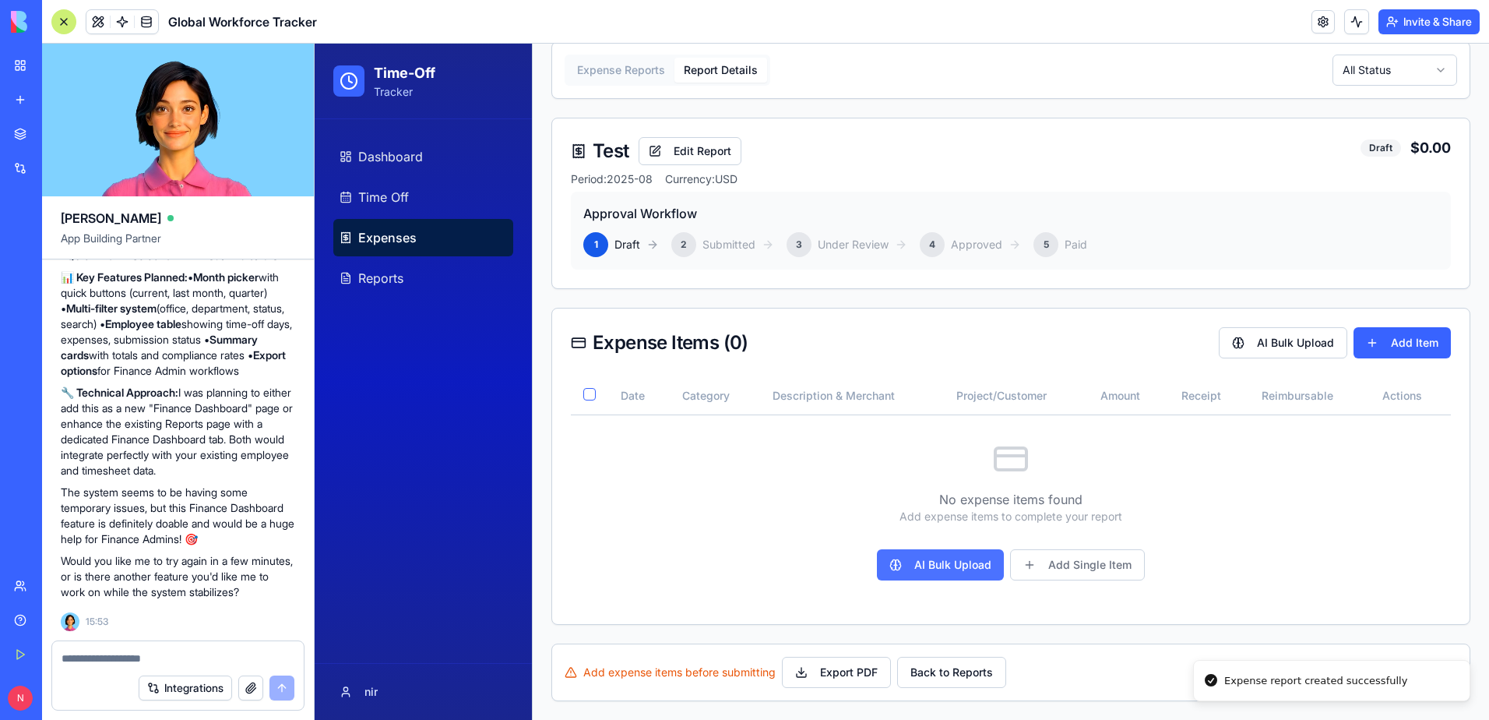
click at [968, 572] on button "AI Bulk Upload" at bounding box center [940, 564] width 127 height 31
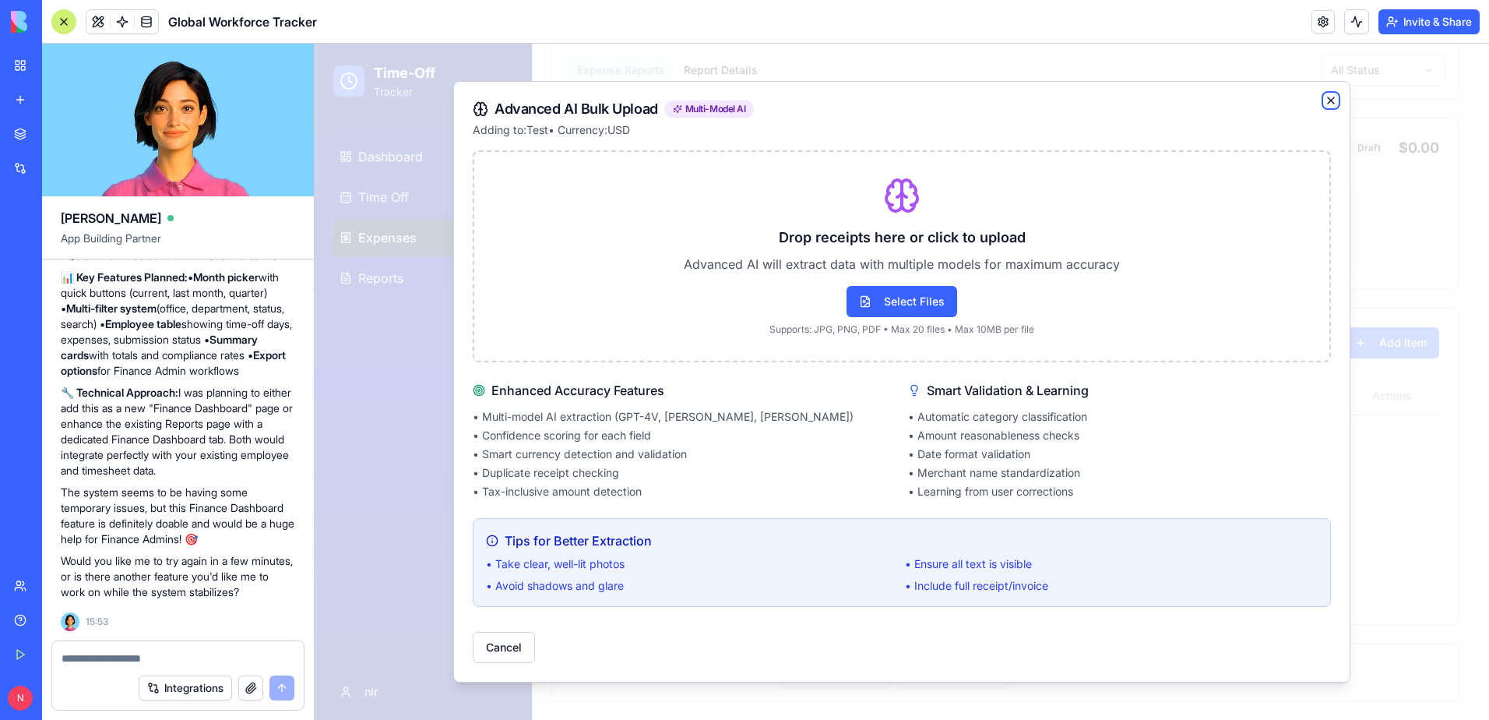
click at [1331, 100] on icon "button" at bounding box center [1331, 100] width 12 height 12
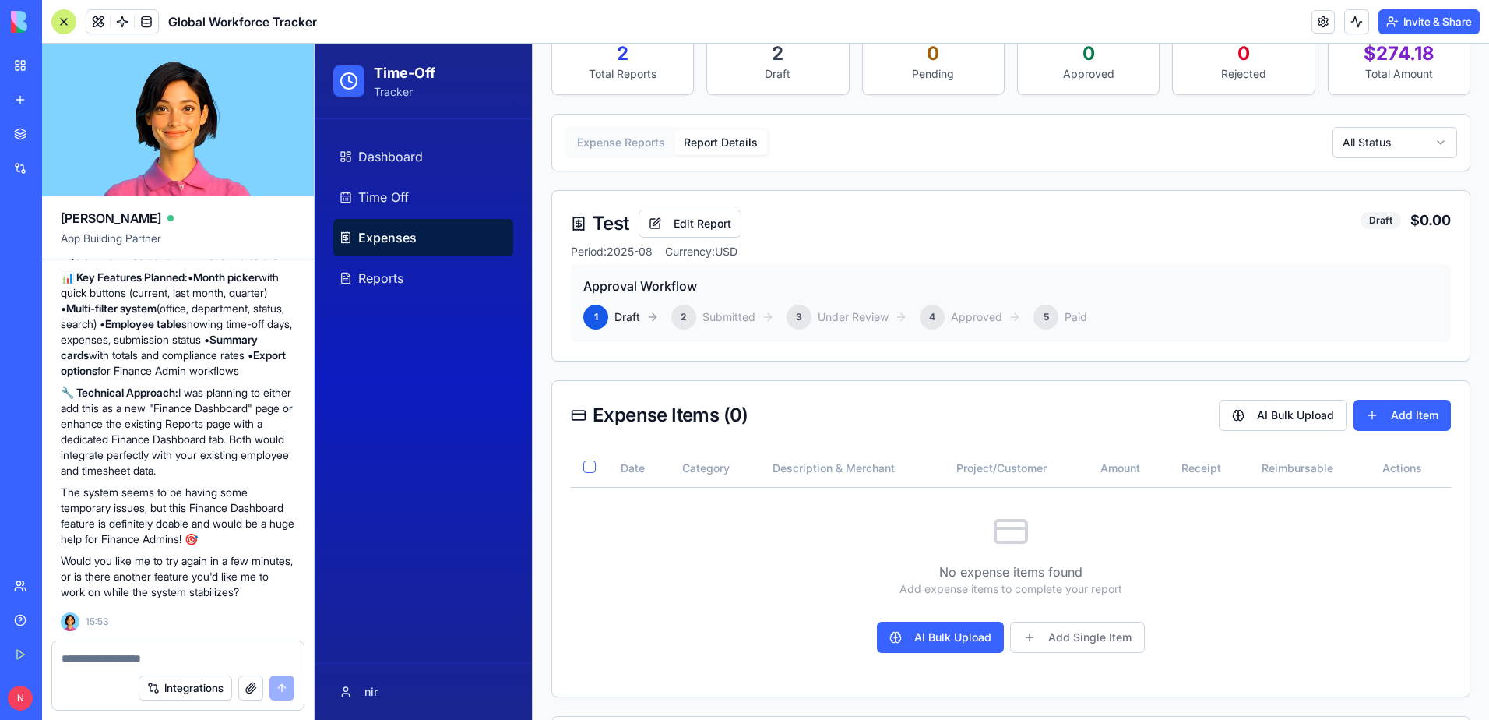
scroll to position [213, 0]
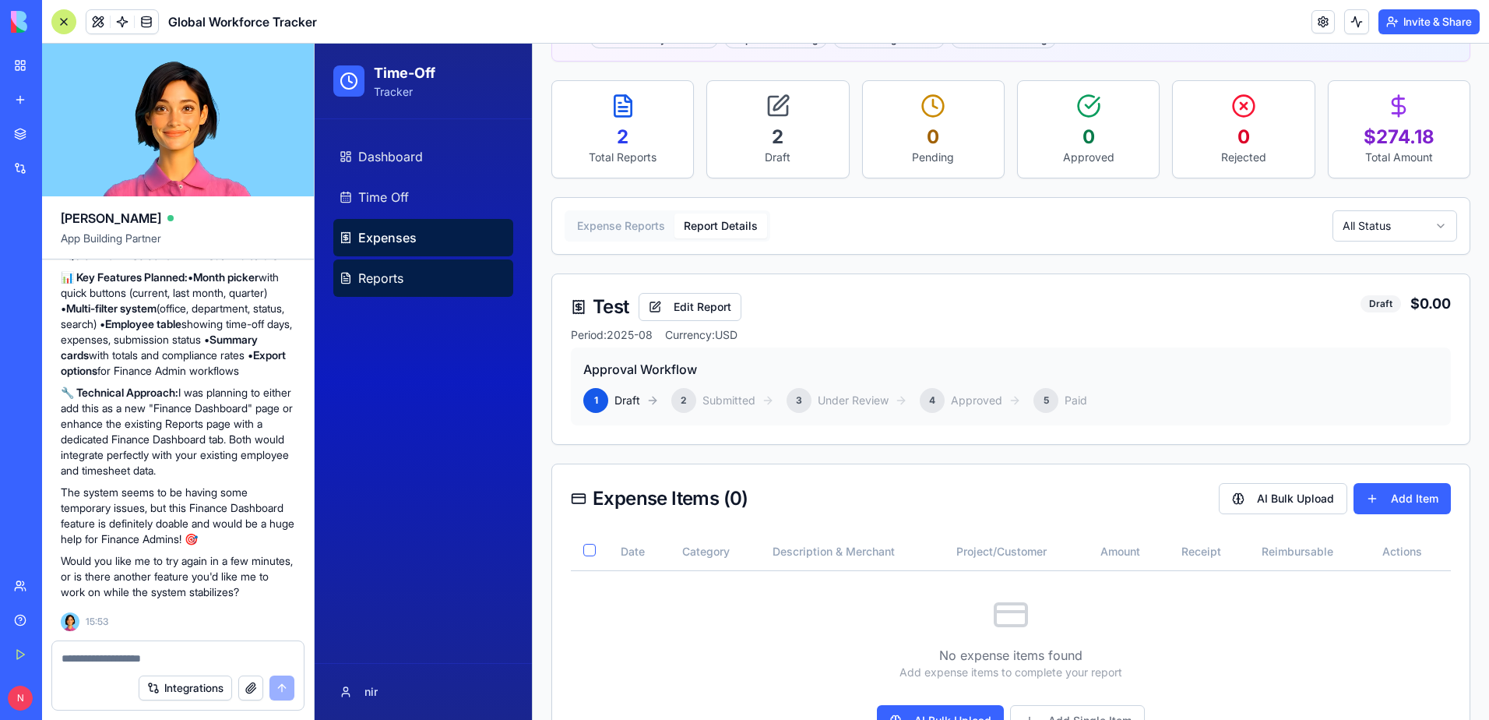
click at [390, 283] on span "Reports" at bounding box center [380, 278] width 45 height 19
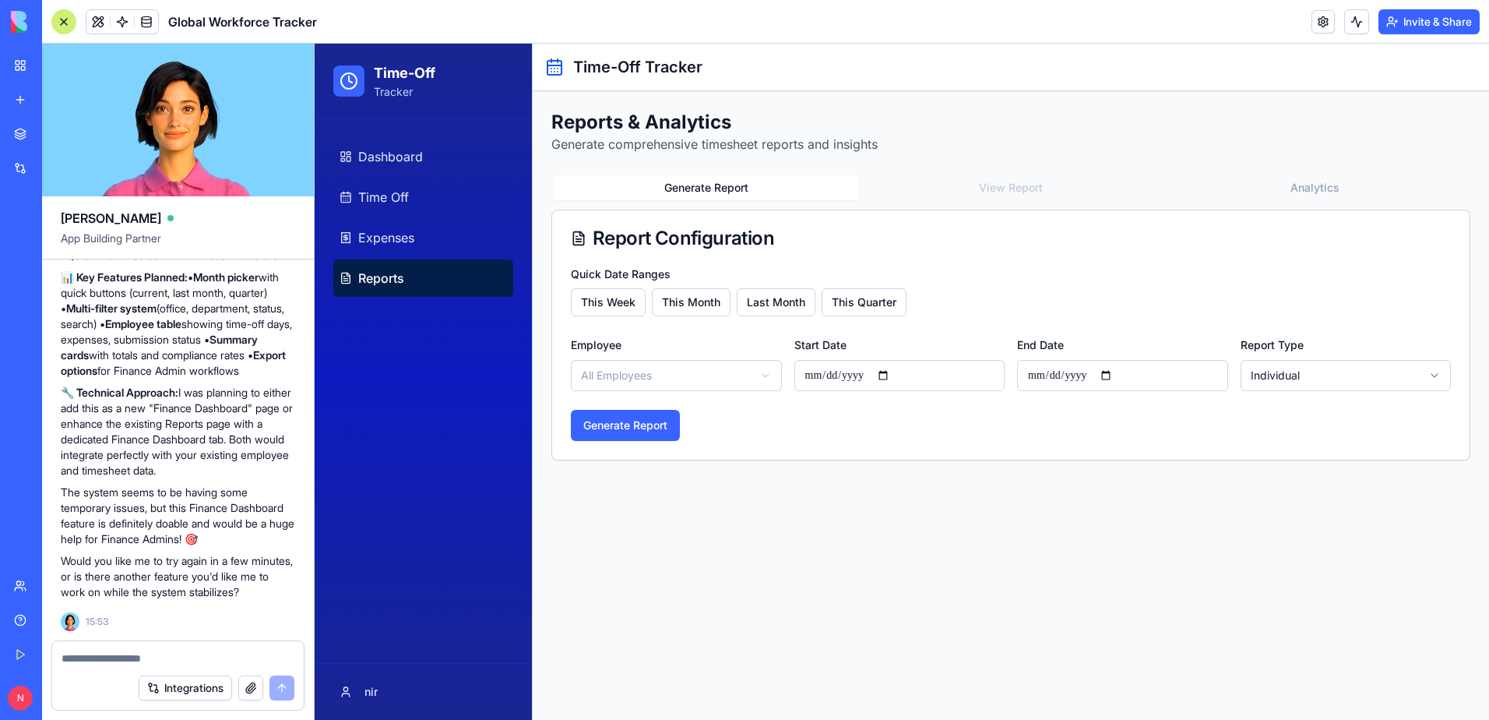
click at [67, 23] on div at bounding box center [63, 21] width 25 height 25
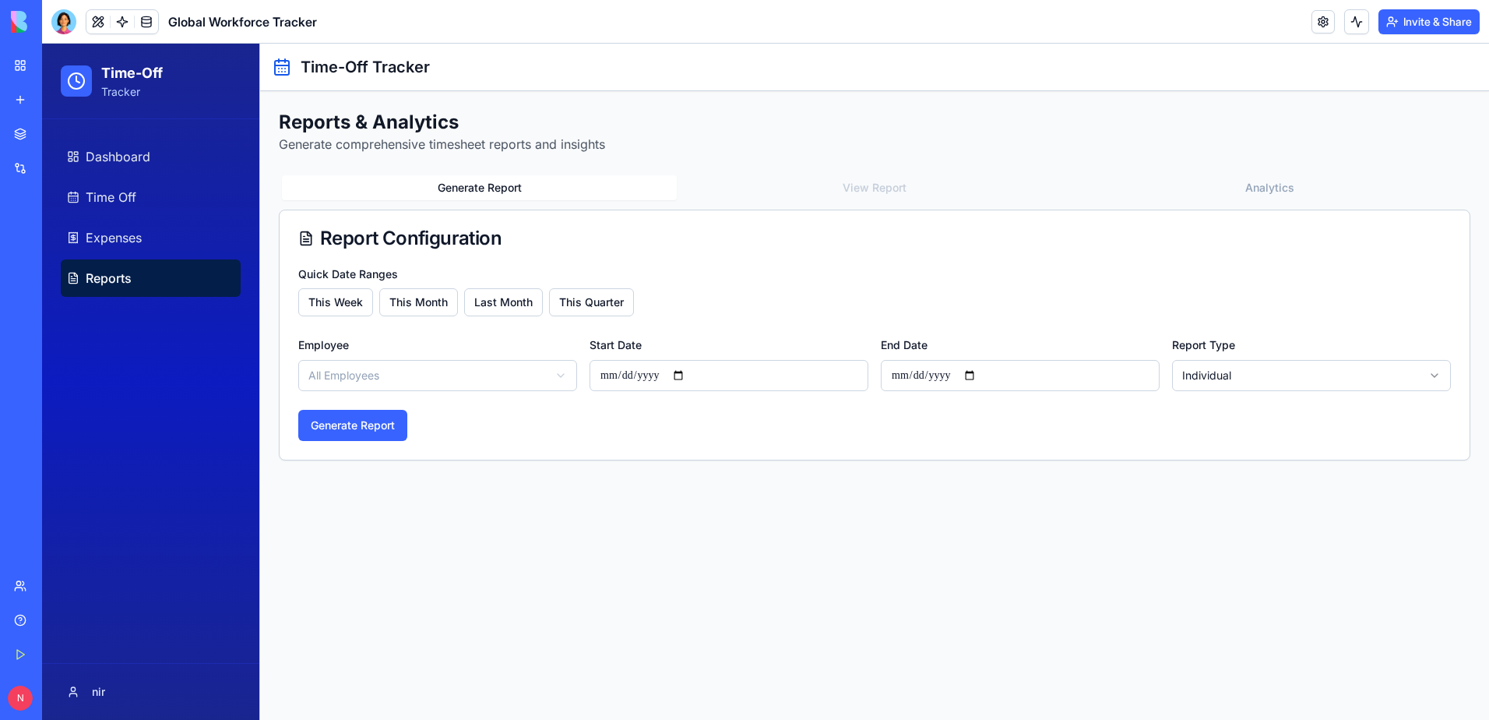
click at [67, 29] on div at bounding box center [63, 21] width 25 height 25
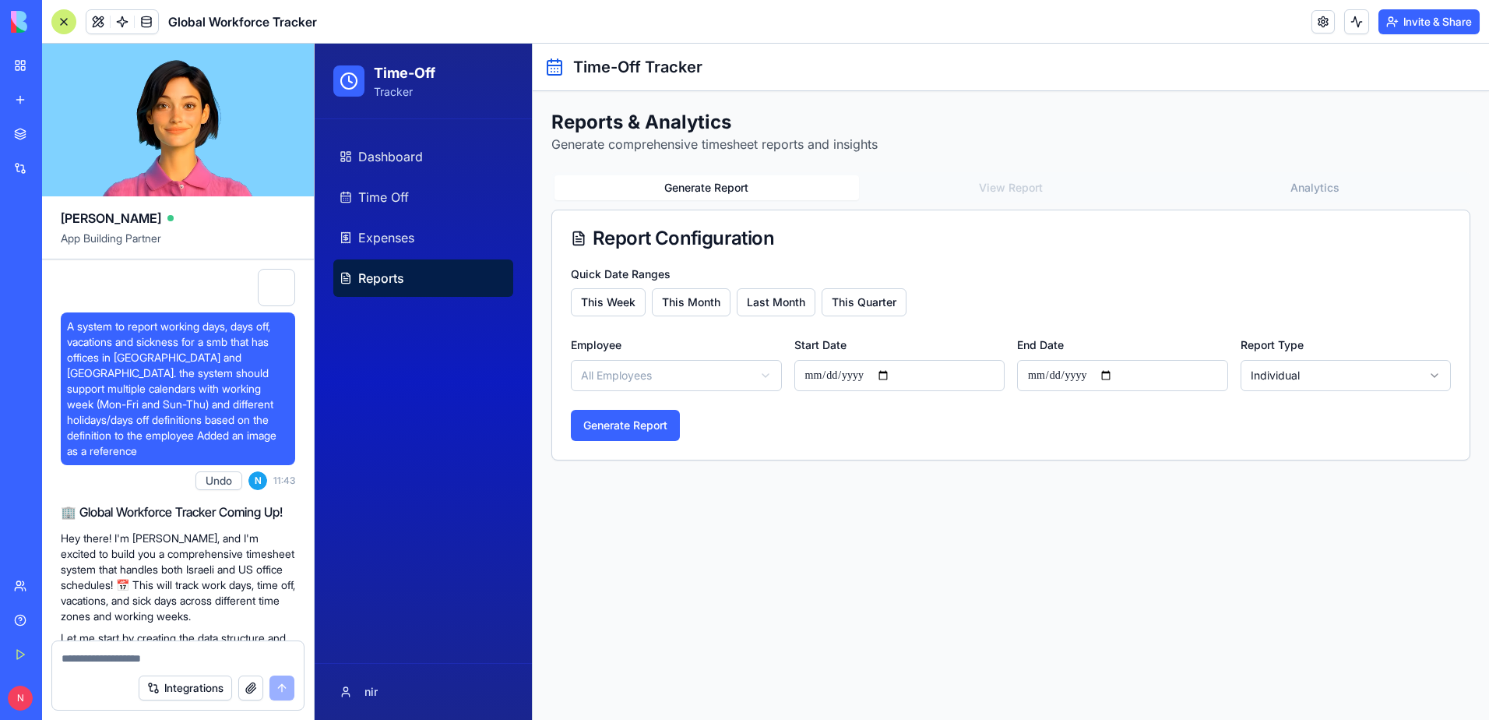
scroll to position [55712, 0]
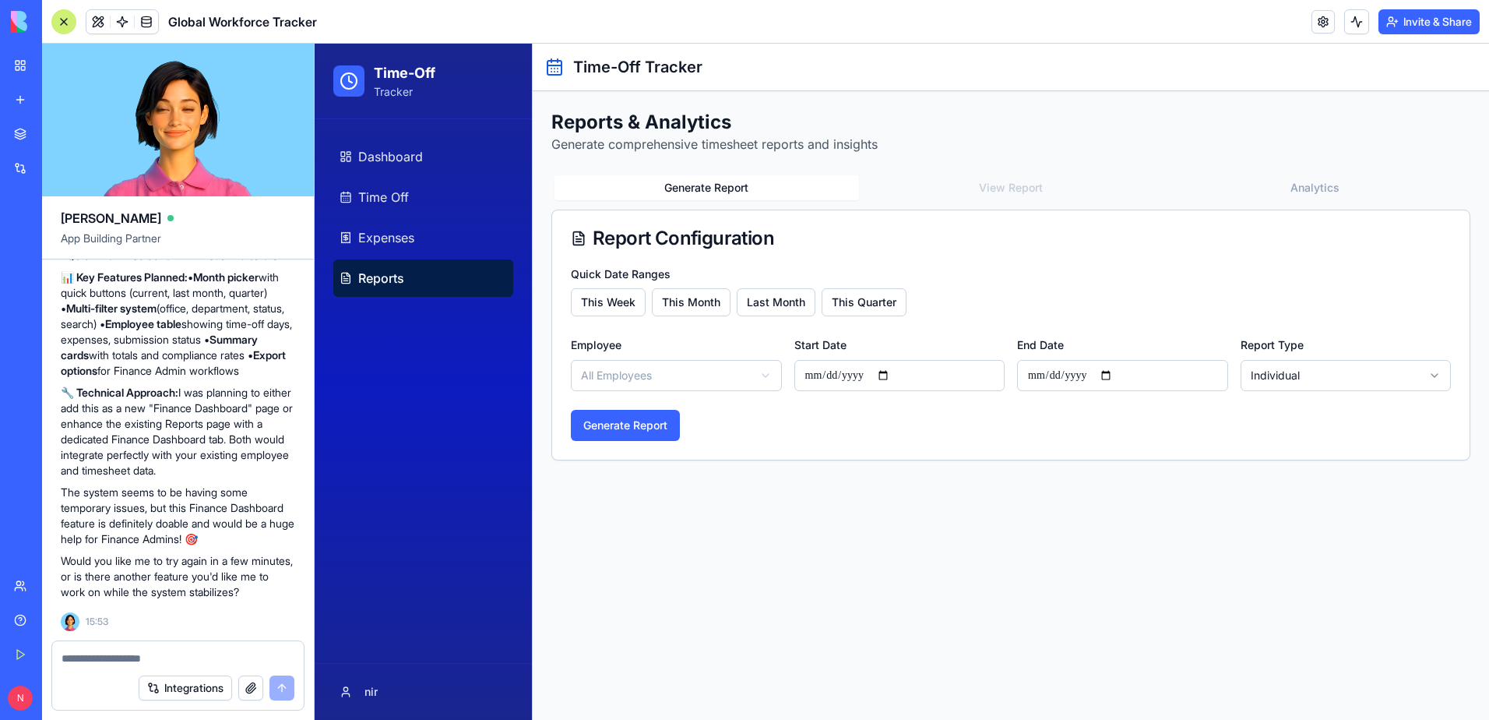
click at [28, 65] on link "My Workspace" at bounding box center [36, 65] width 62 height 31
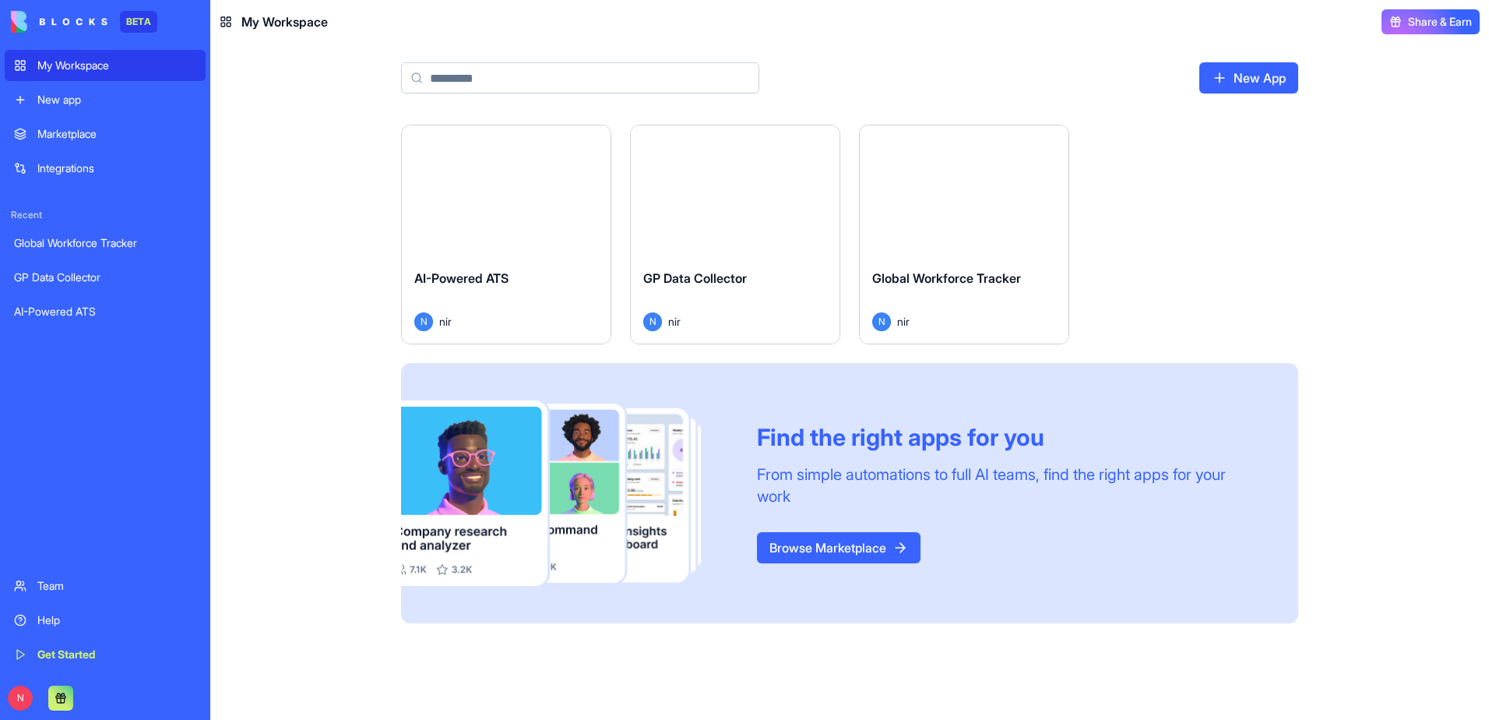
click at [39, 167] on div "Integrations" at bounding box center [116, 168] width 159 height 16
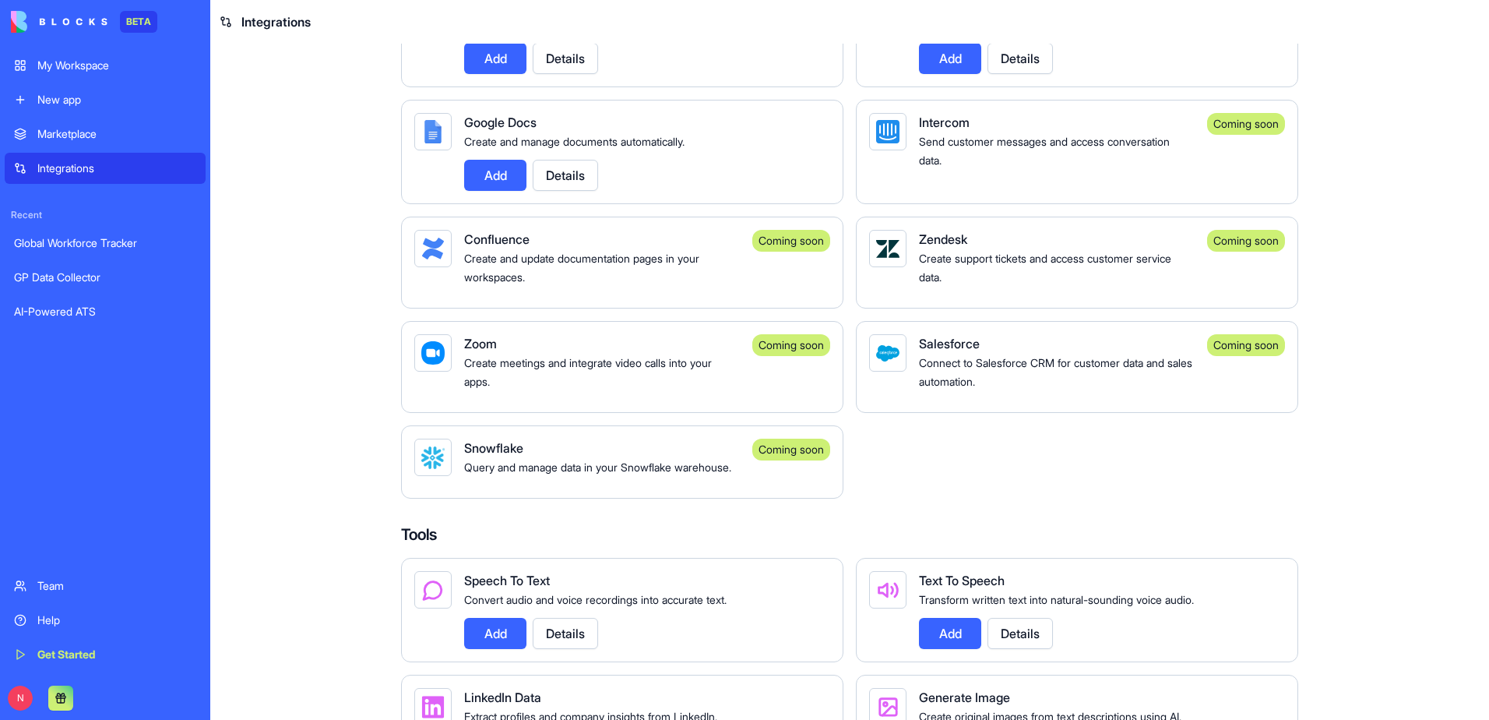
scroll to position [1012, 0]
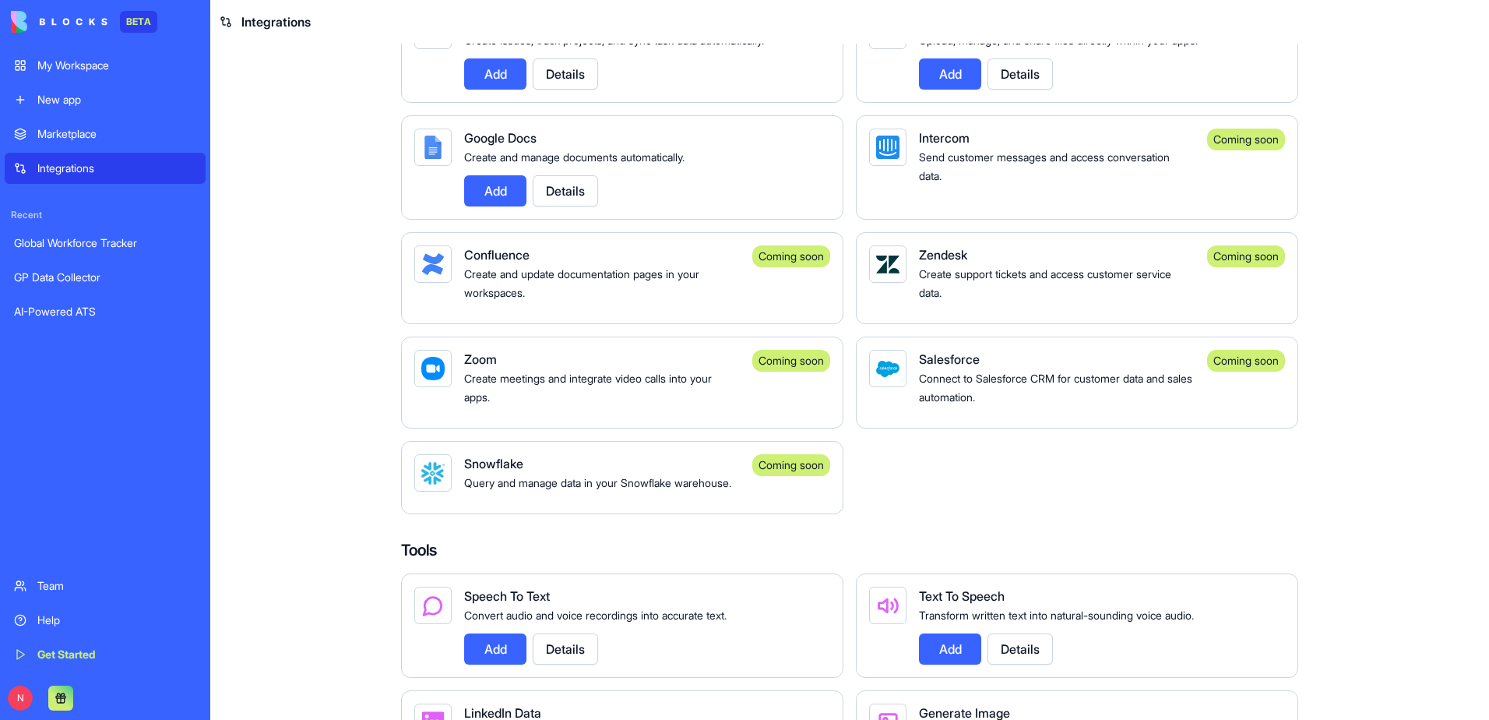
click at [90, 579] on div "Team" at bounding box center [116, 586] width 159 height 16
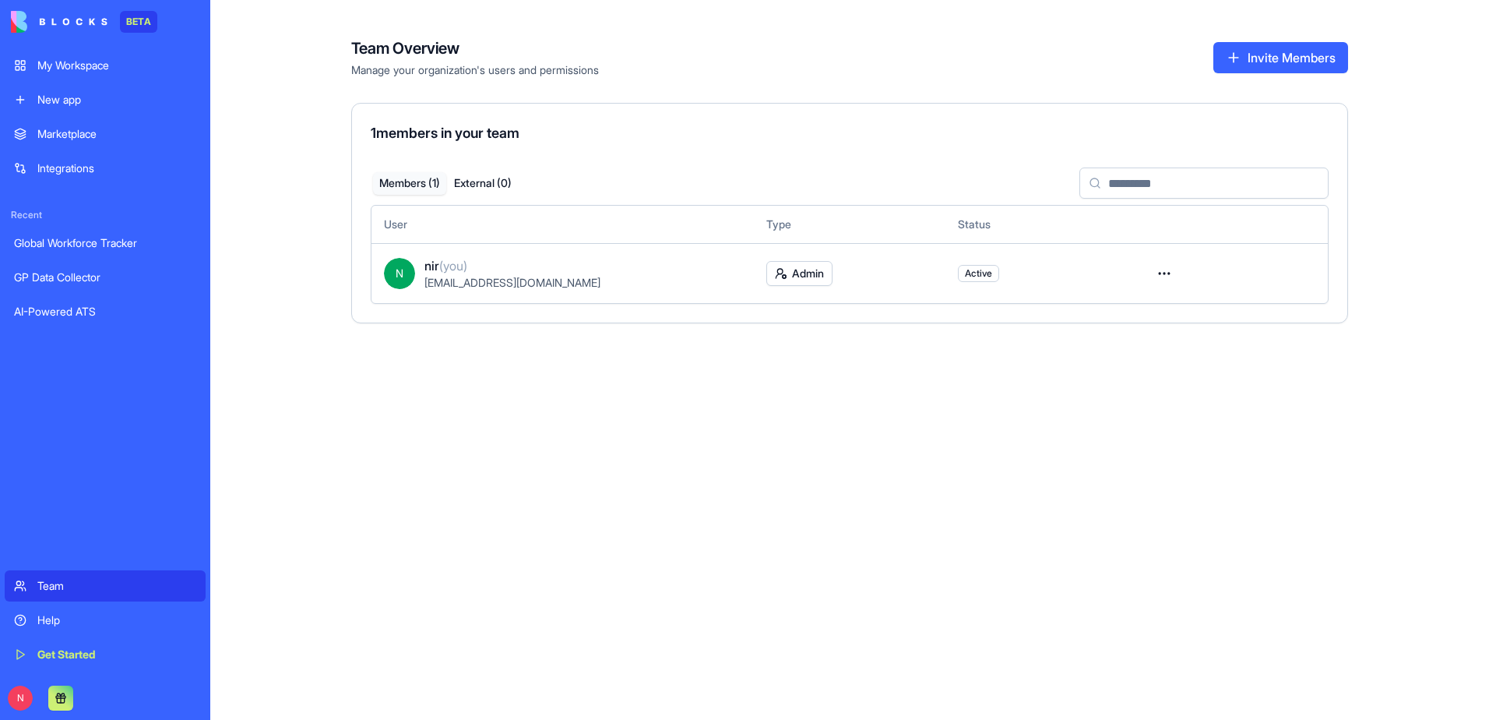
click at [1271, 55] on button "Invite Members" at bounding box center [1280, 57] width 135 height 31
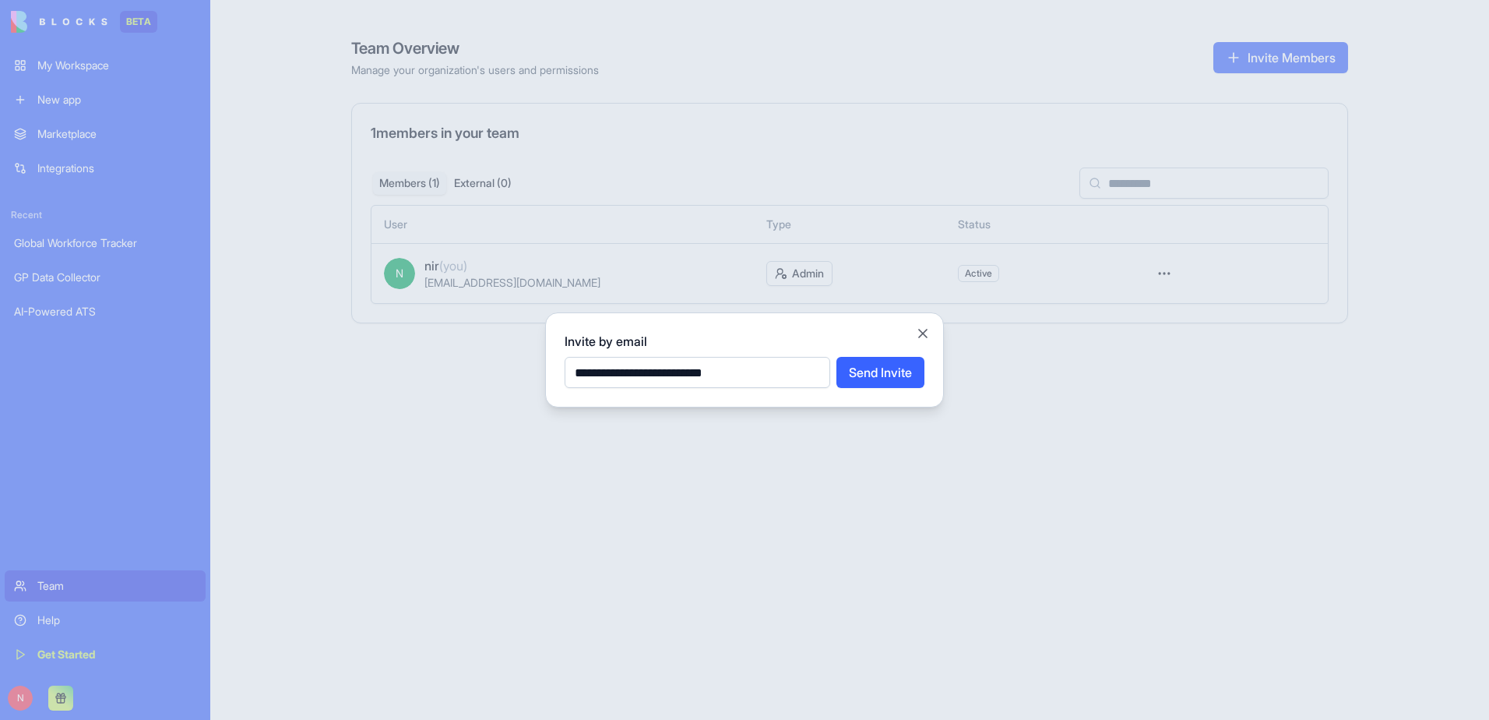
type input "**********"
click at [836, 357] on button "Send Invite" at bounding box center [880, 372] width 88 height 31
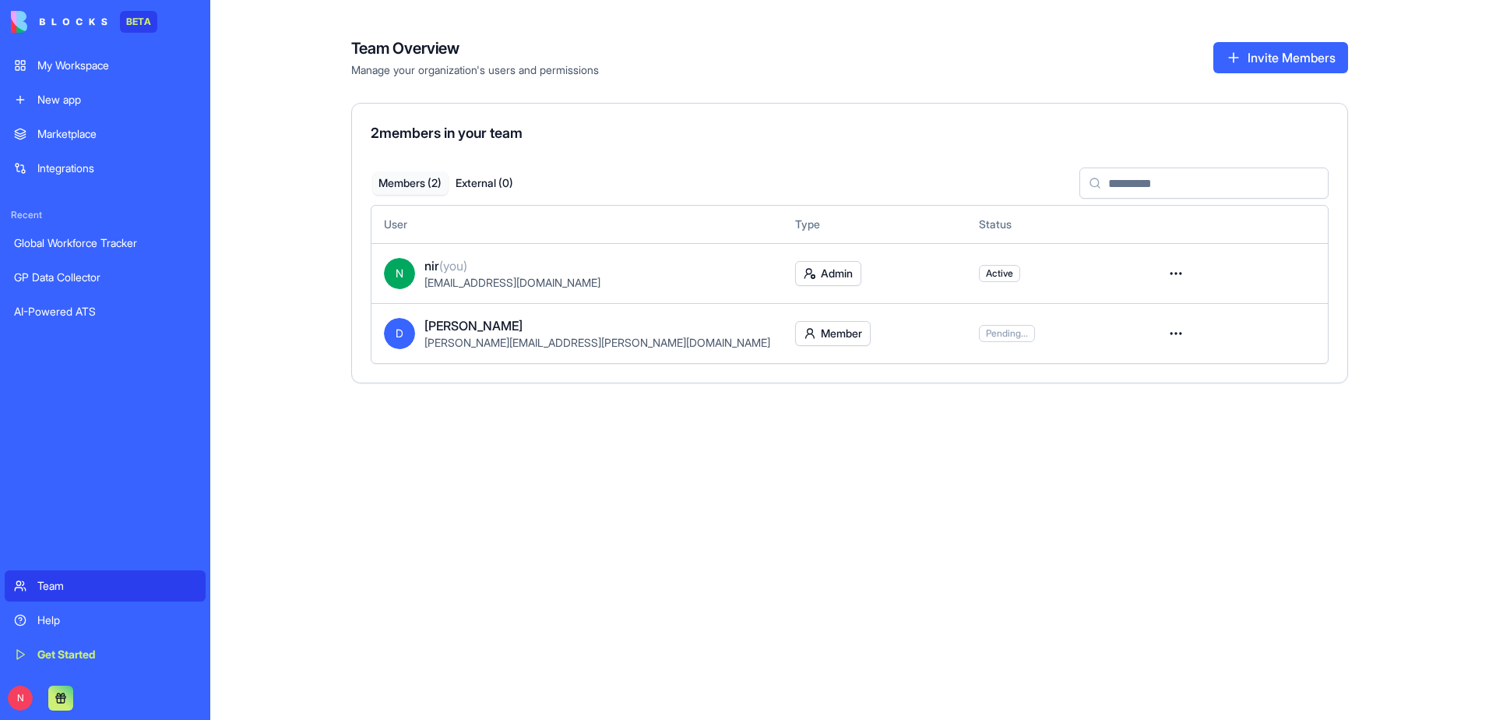
click at [92, 69] on div "My Workspace" at bounding box center [116, 66] width 159 height 16
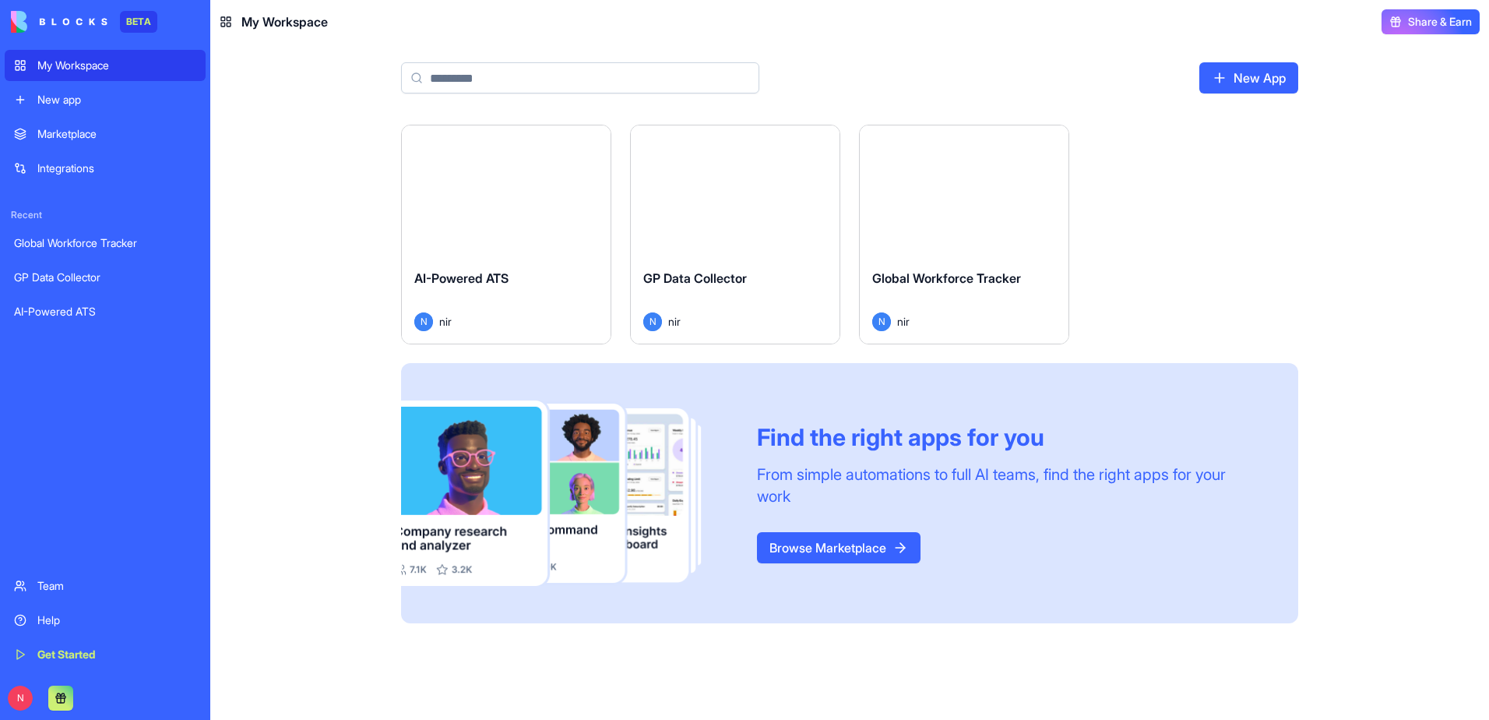
click at [769, 228] on div "Launch" at bounding box center [735, 190] width 209 height 131
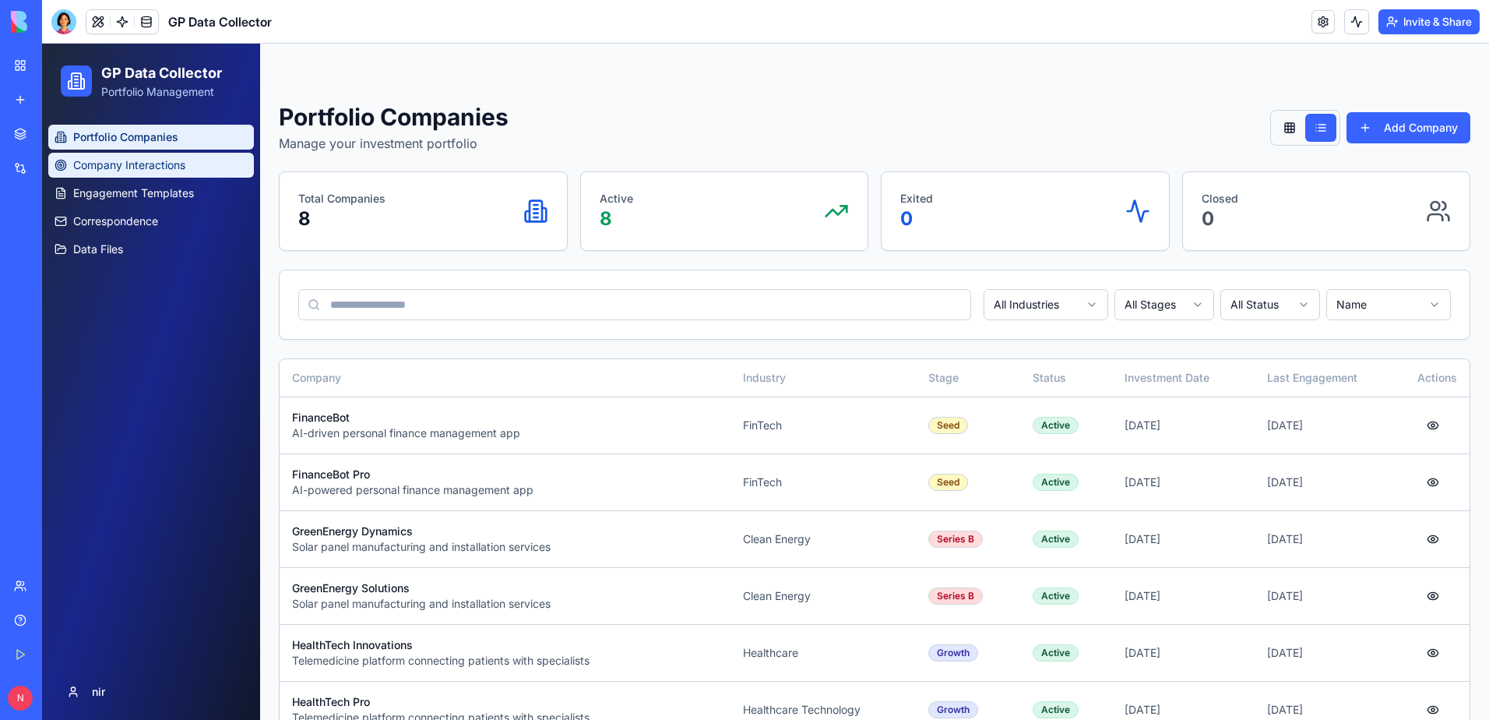
click at [128, 172] on span "Company Interactions" at bounding box center [129, 165] width 112 height 16
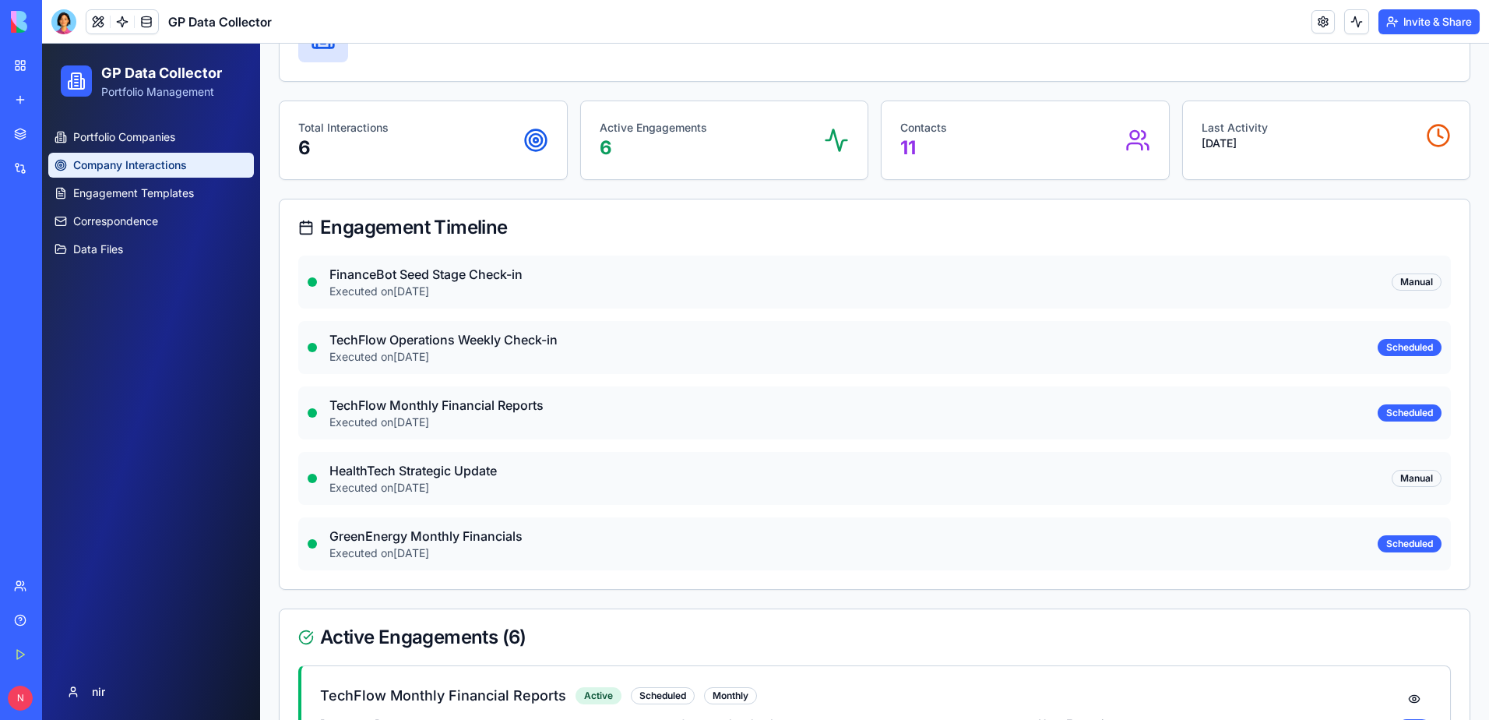
scroll to position [156, 0]
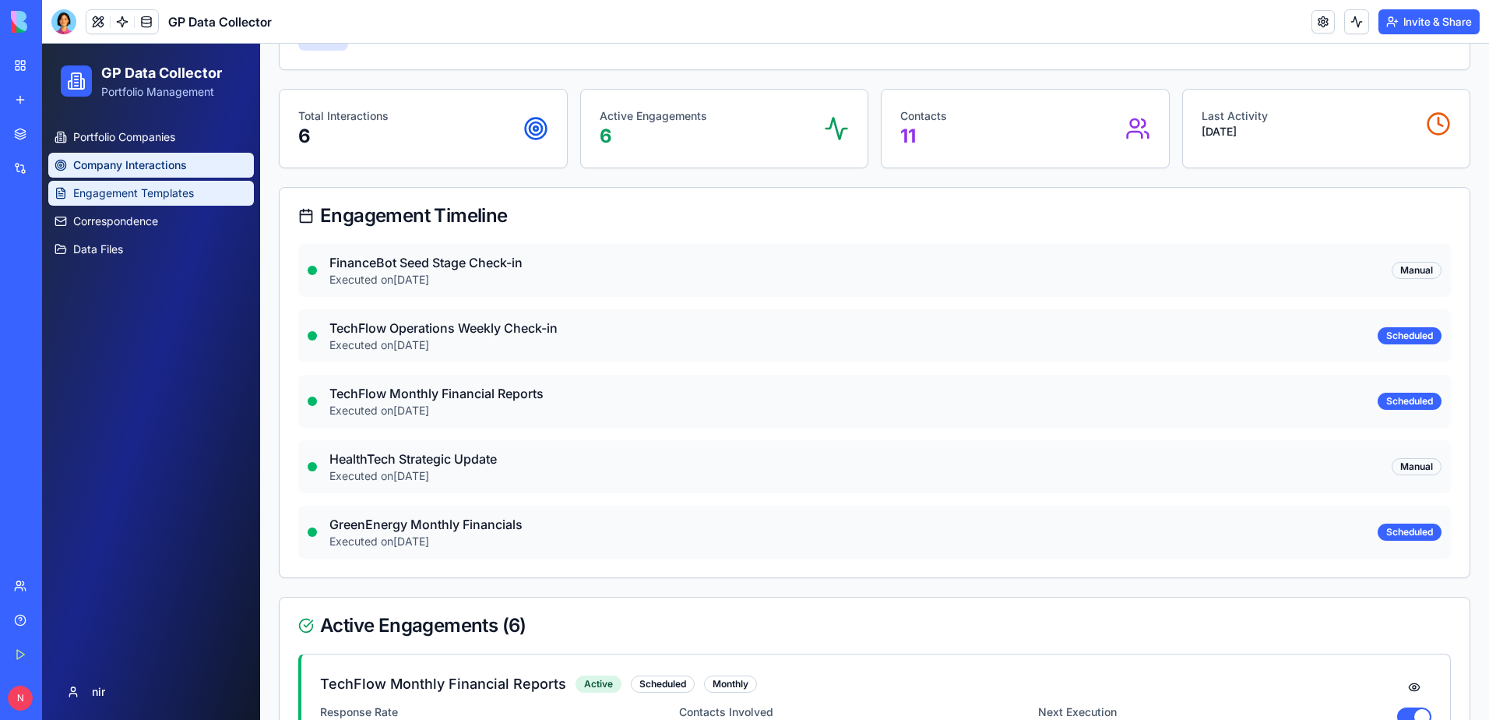
click at [164, 193] on span "Engagement Templates" at bounding box center [133, 193] width 121 height 16
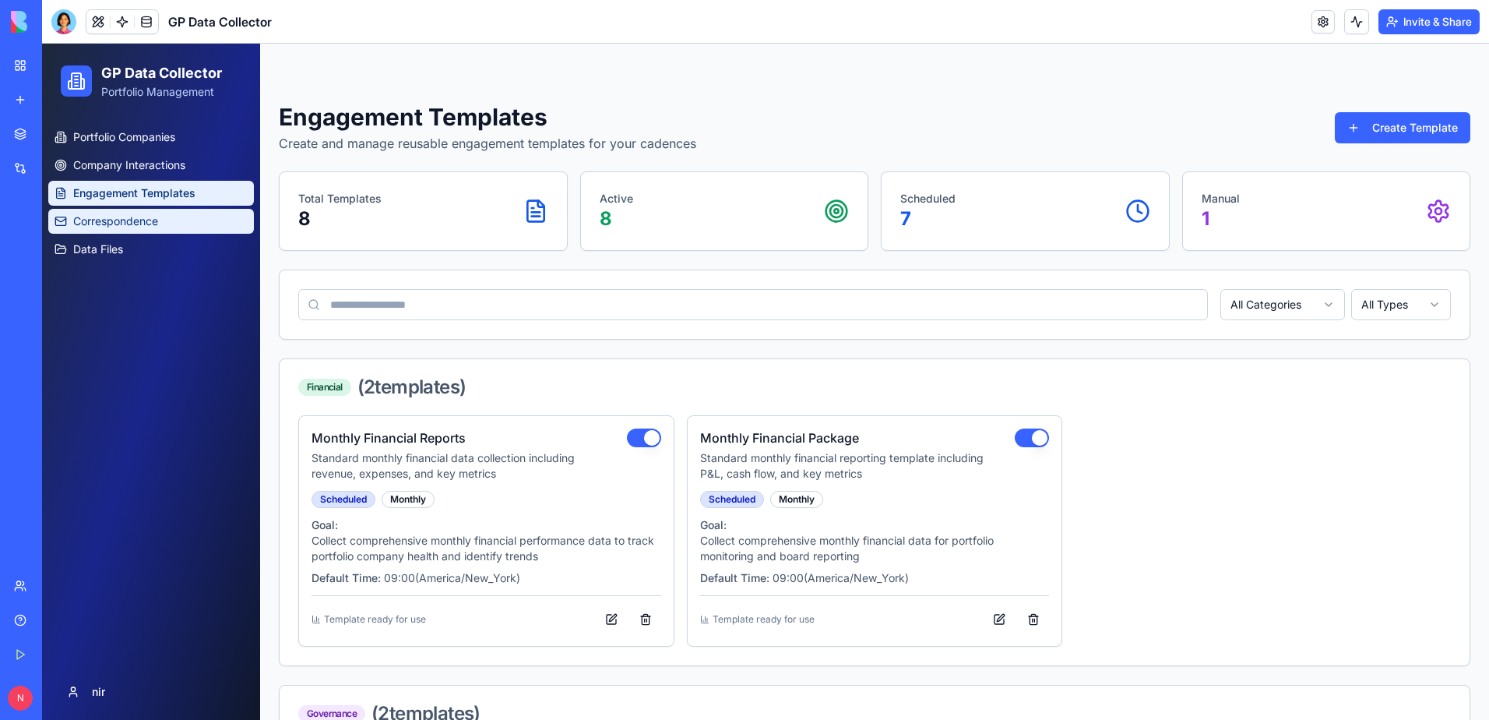
click at [161, 219] on link "Correspondence" at bounding box center [151, 221] width 206 height 25
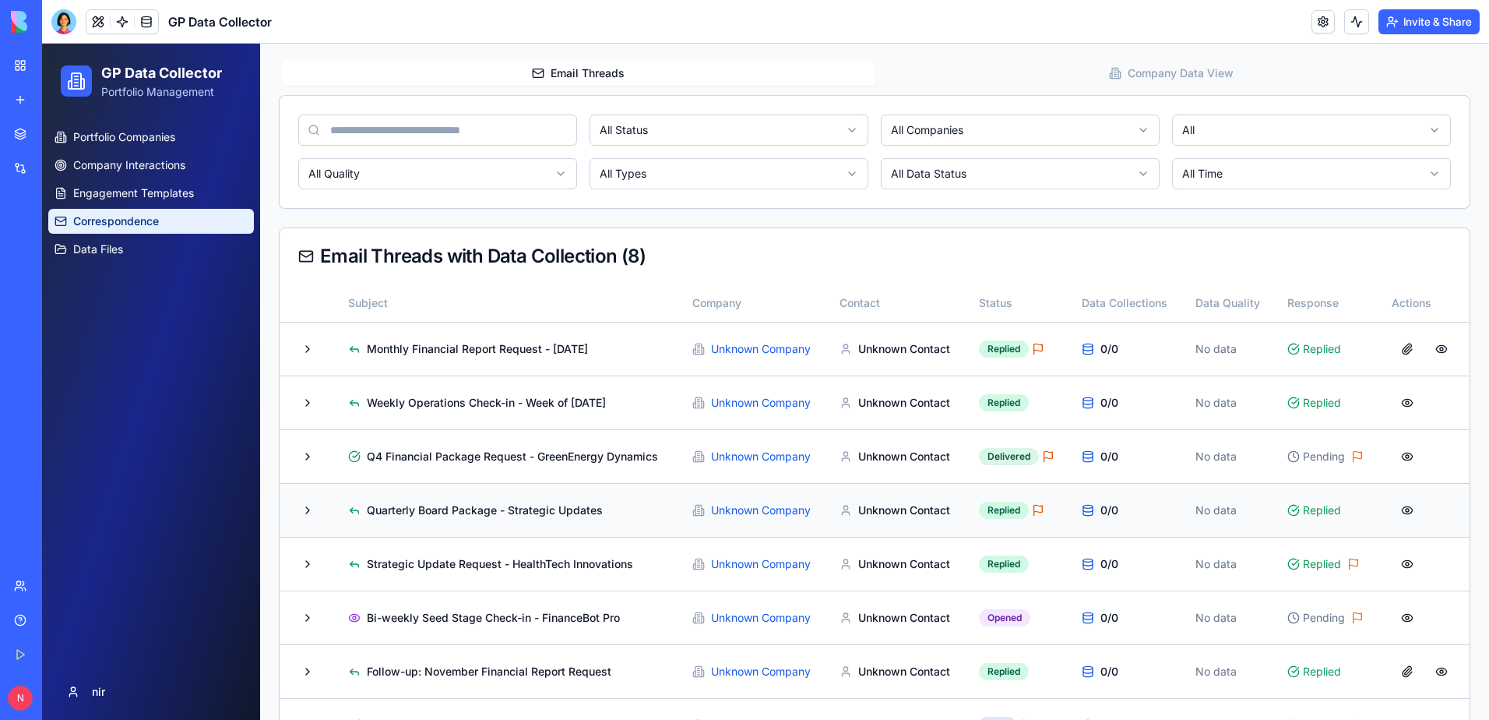
scroll to position [455, 0]
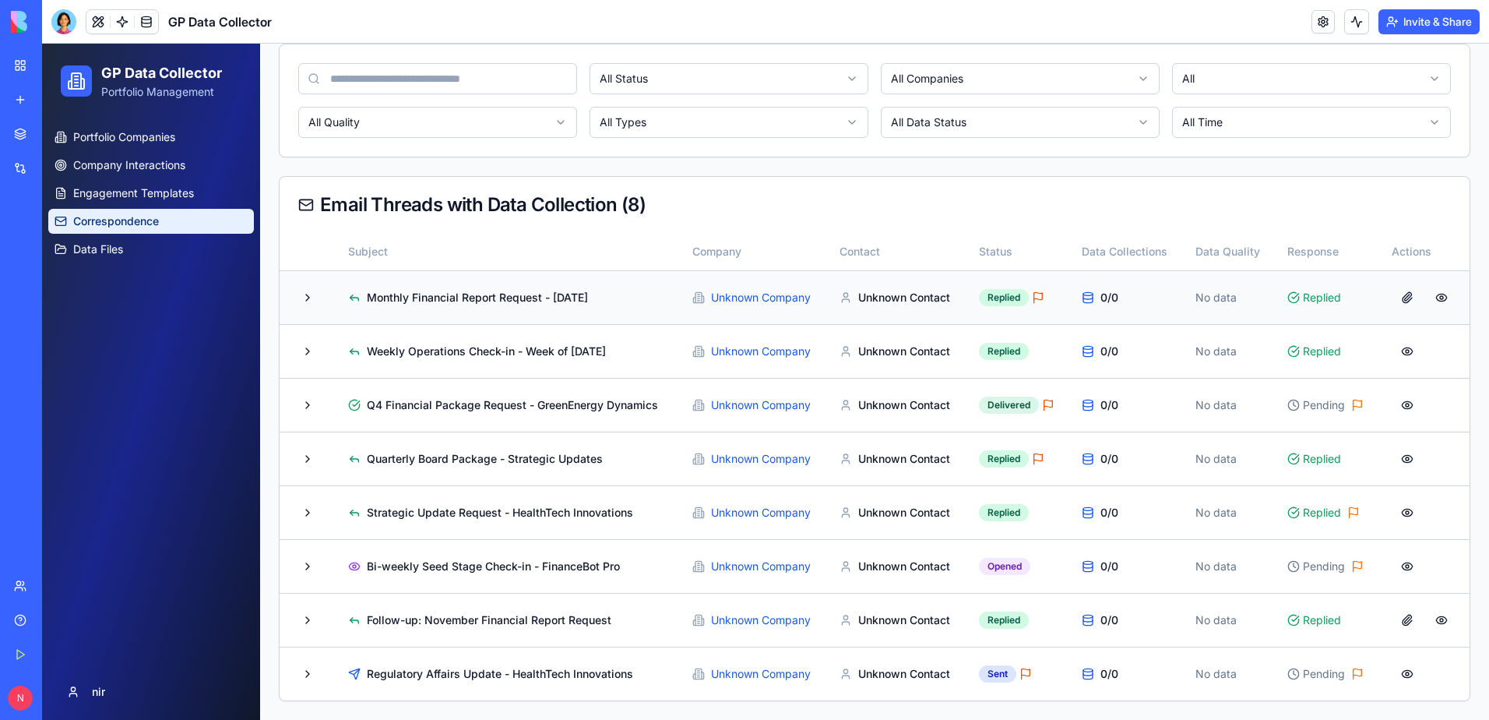
click at [1435, 301] on button at bounding box center [1441, 297] width 31 height 28
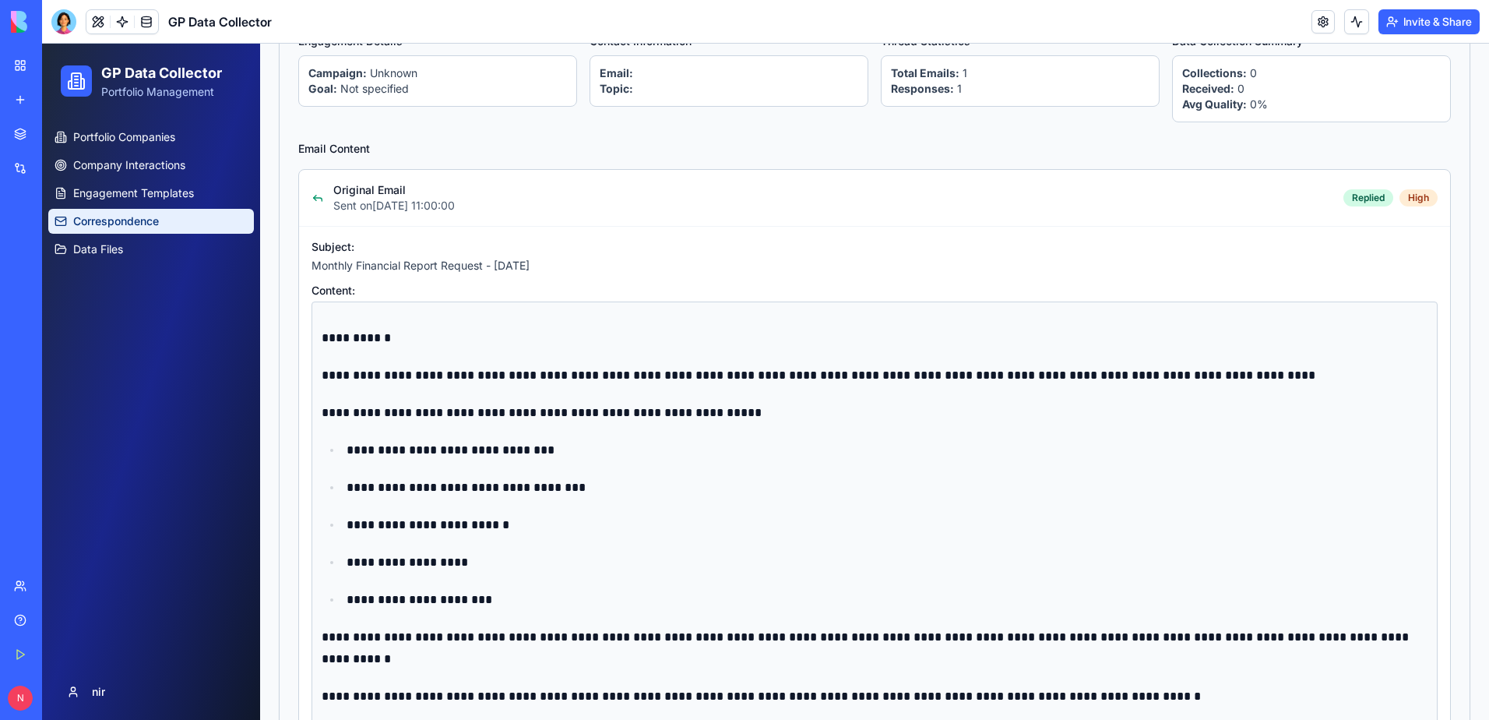
scroll to position [766, 0]
click at [139, 248] on link "Data Files" at bounding box center [151, 249] width 206 height 25
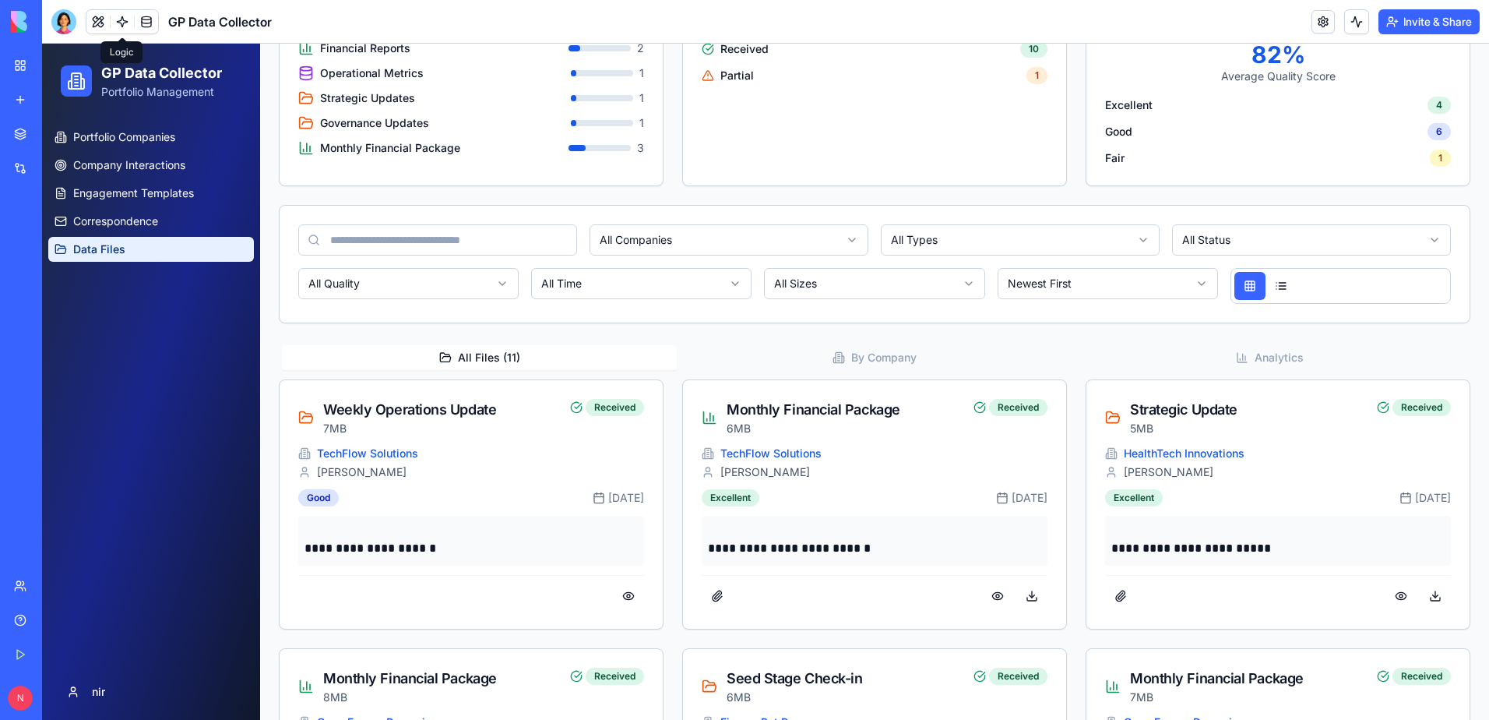
scroll to position [299, 0]
click at [125, 23] on link at bounding box center [122, 21] width 23 height 23
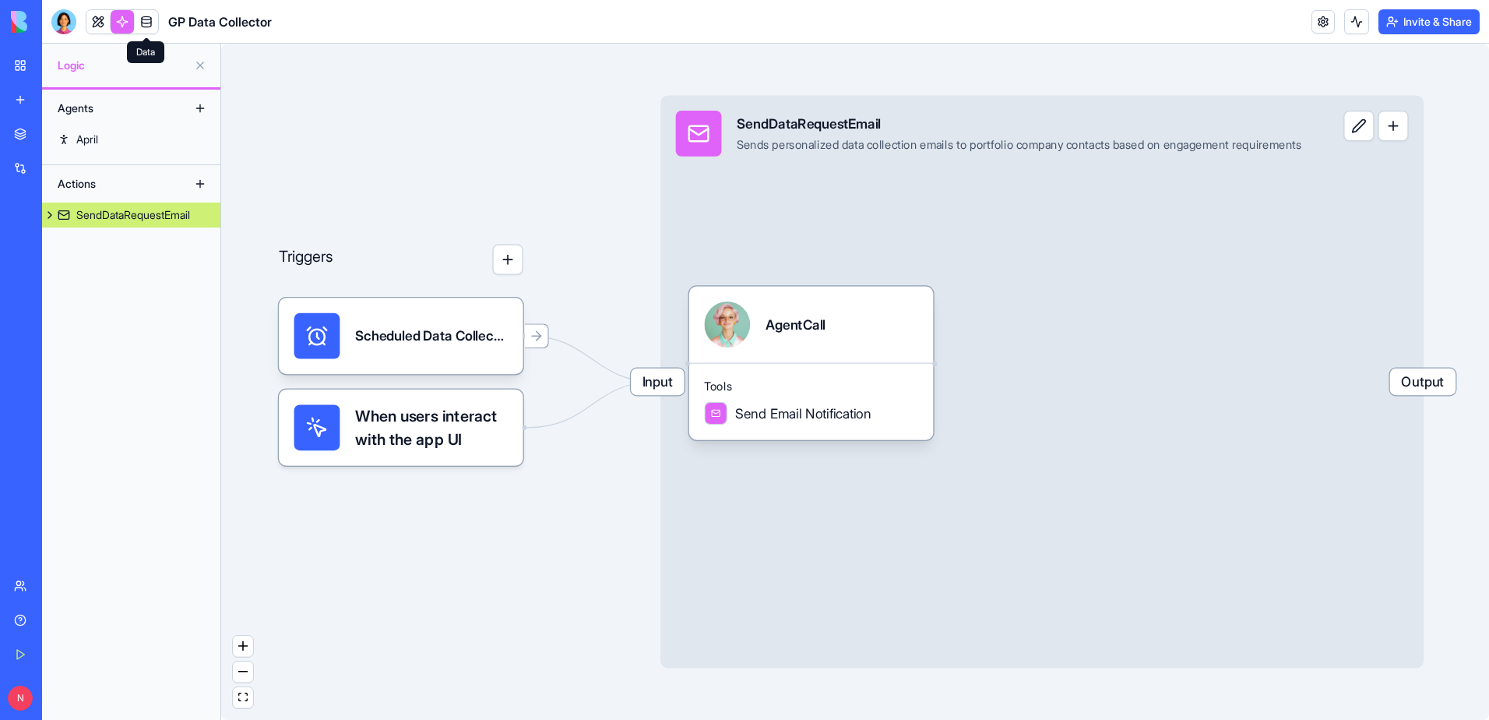
click at [146, 16] on link at bounding box center [146, 21] width 23 height 23
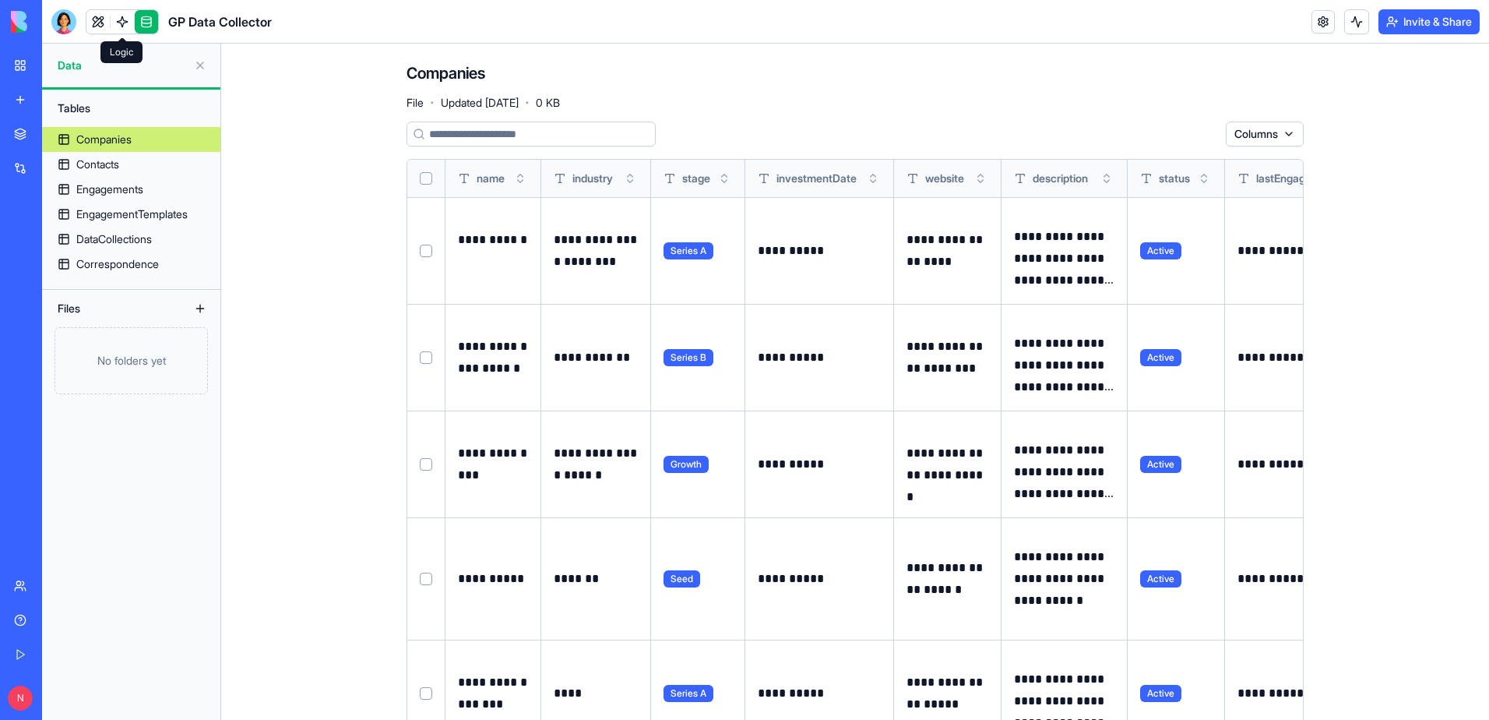
click at [120, 22] on link at bounding box center [122, 21] width 23 height 23
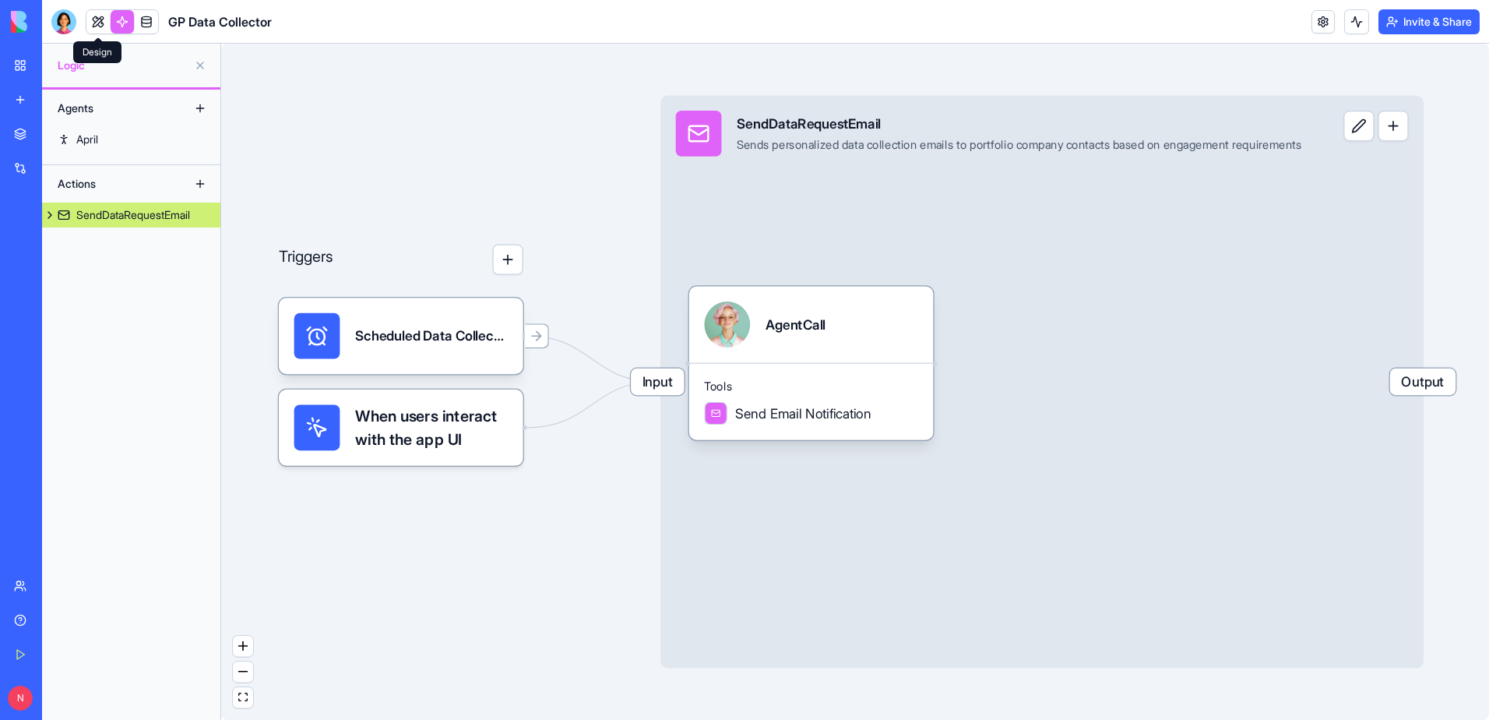
click at [97, 26] on link at bounding box center [97, 21] width 23 height 23
